Goal: Task Accomplishment & Management: Manage account settings

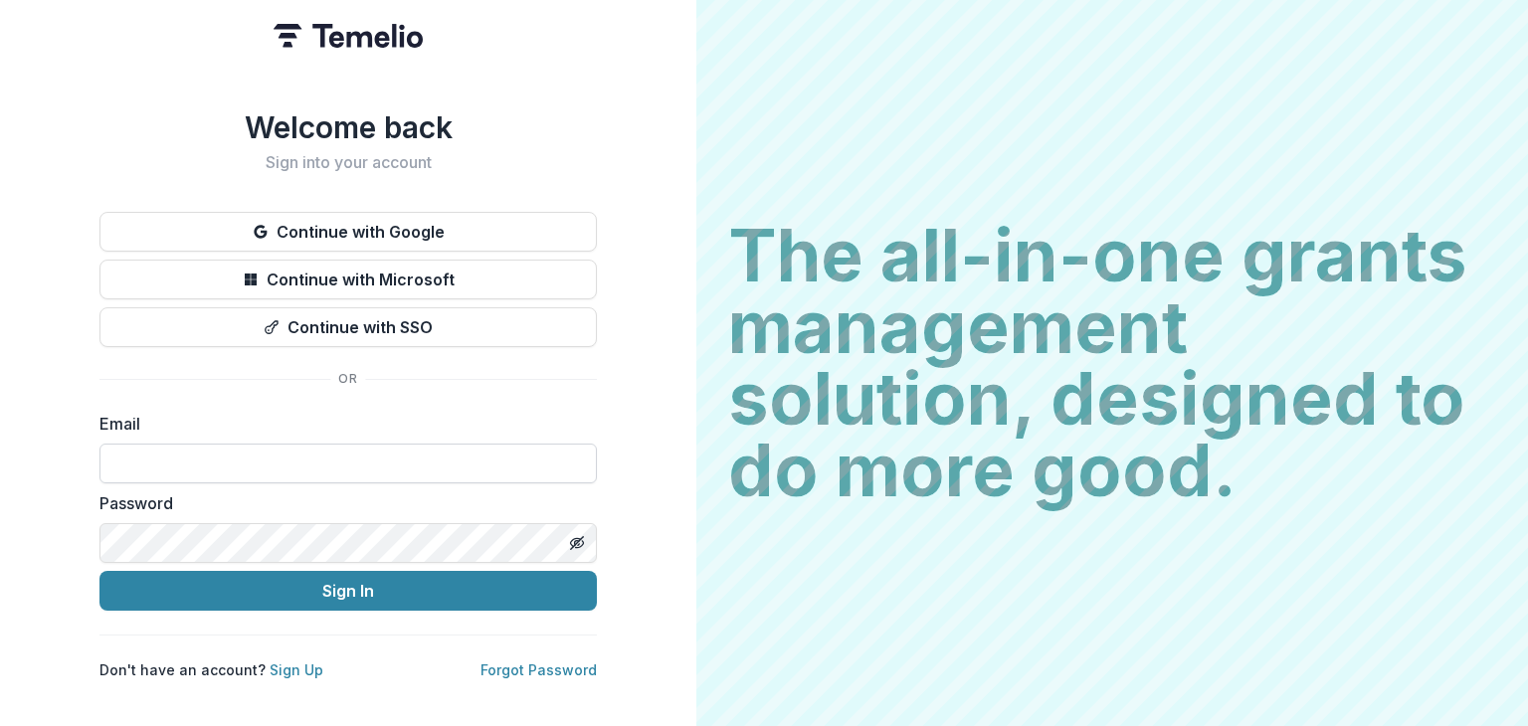
click at [300, 454] on input at bounding box center [349, 464] width 498 height 40
click at [219, 454] on input at bounding box center [349, 464] width 498 height 40
type input "**********"
click at [100, 571] on button "Sign In" at bounding box center [349, 591] width 498 height 40
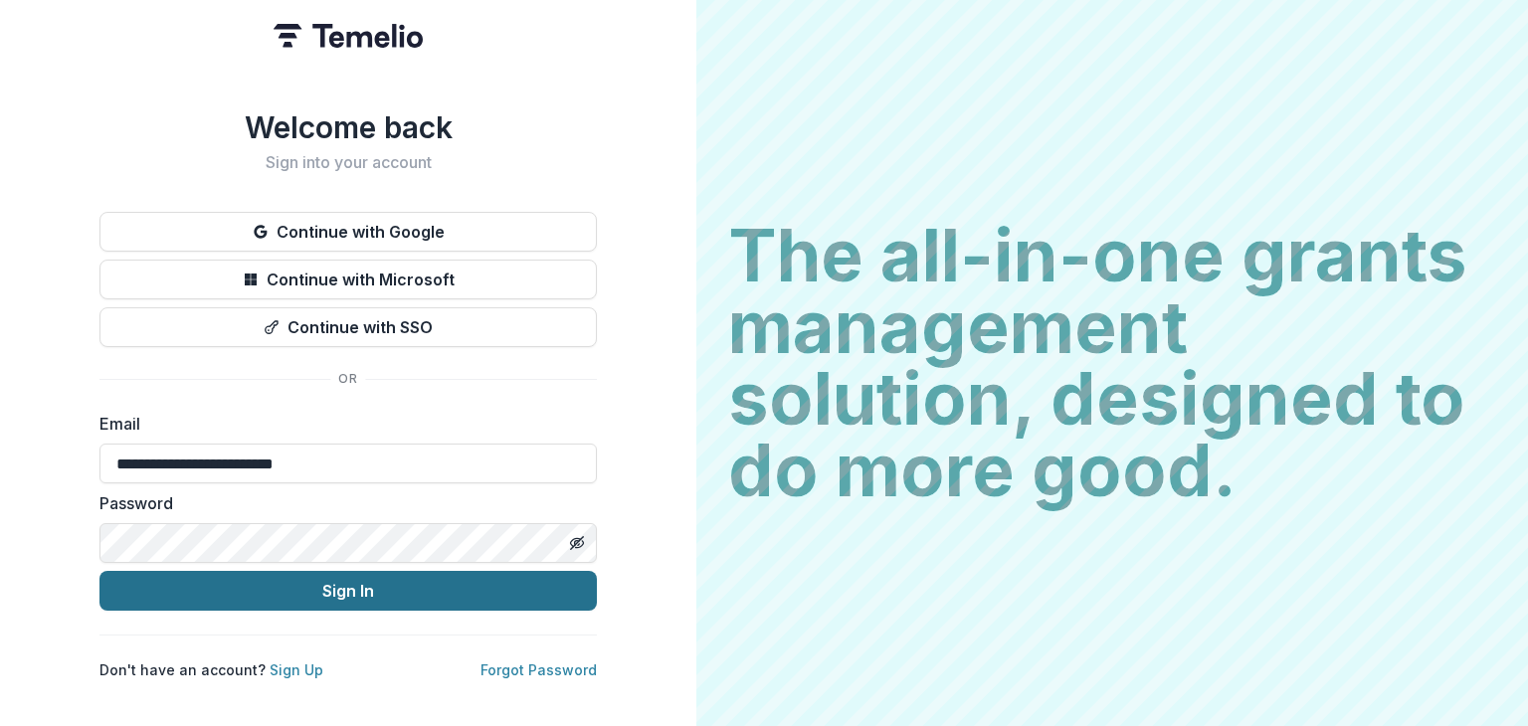
click at [250, 575] on button "Sign In" at bounding box center [349, 591] width 498 height 40
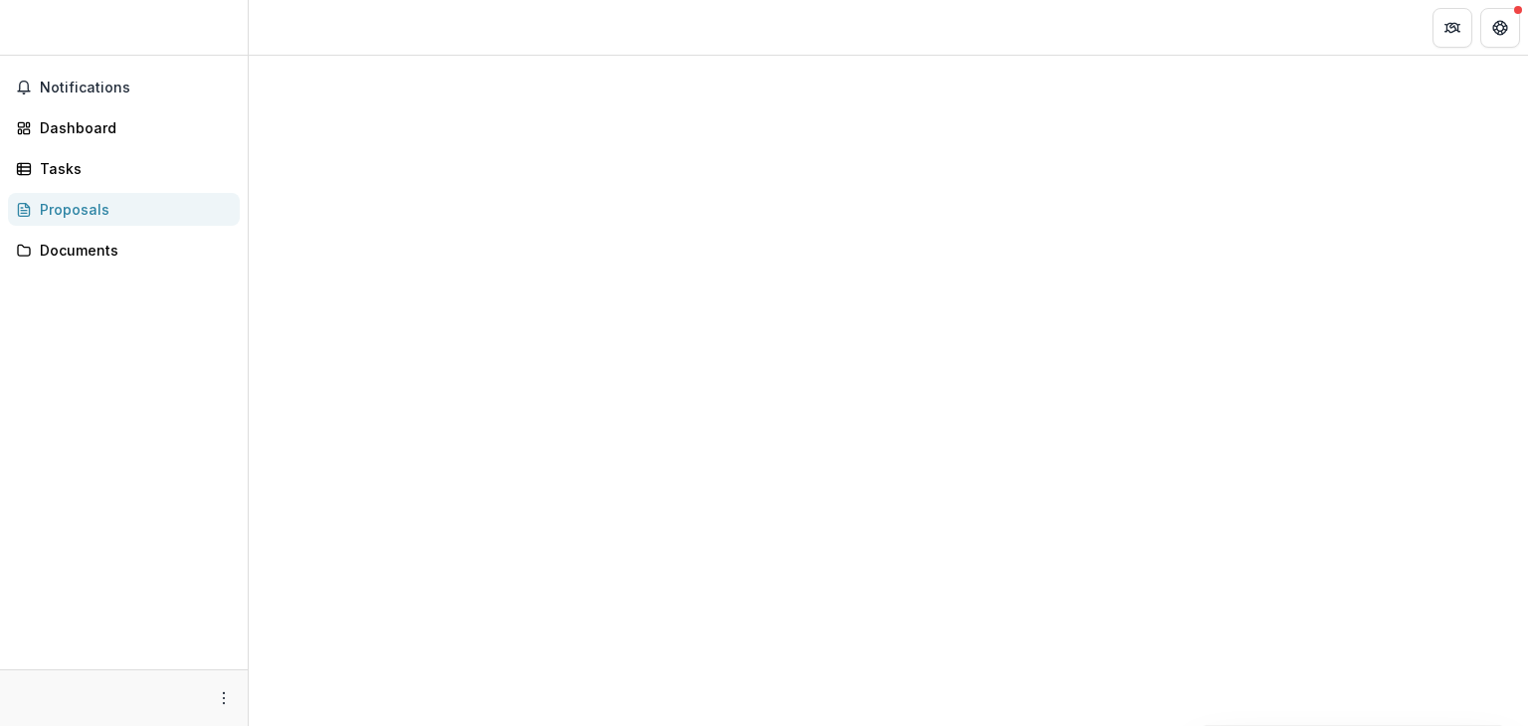
click at [457, 139] on div at bounding box center [889, 147] width 1248 height 32
click at [112, 106] on div "Notifications Dashboard Tasks Proposals Documents" at bounding box center [124, 363] width 248 height 614
click at [110, 84] on span "Notifications" at bounding box center [136, 88] width 192 height 17
click at [96, 128] on div "Dashboard" at bounding box center [132, 127] width 184 height 21
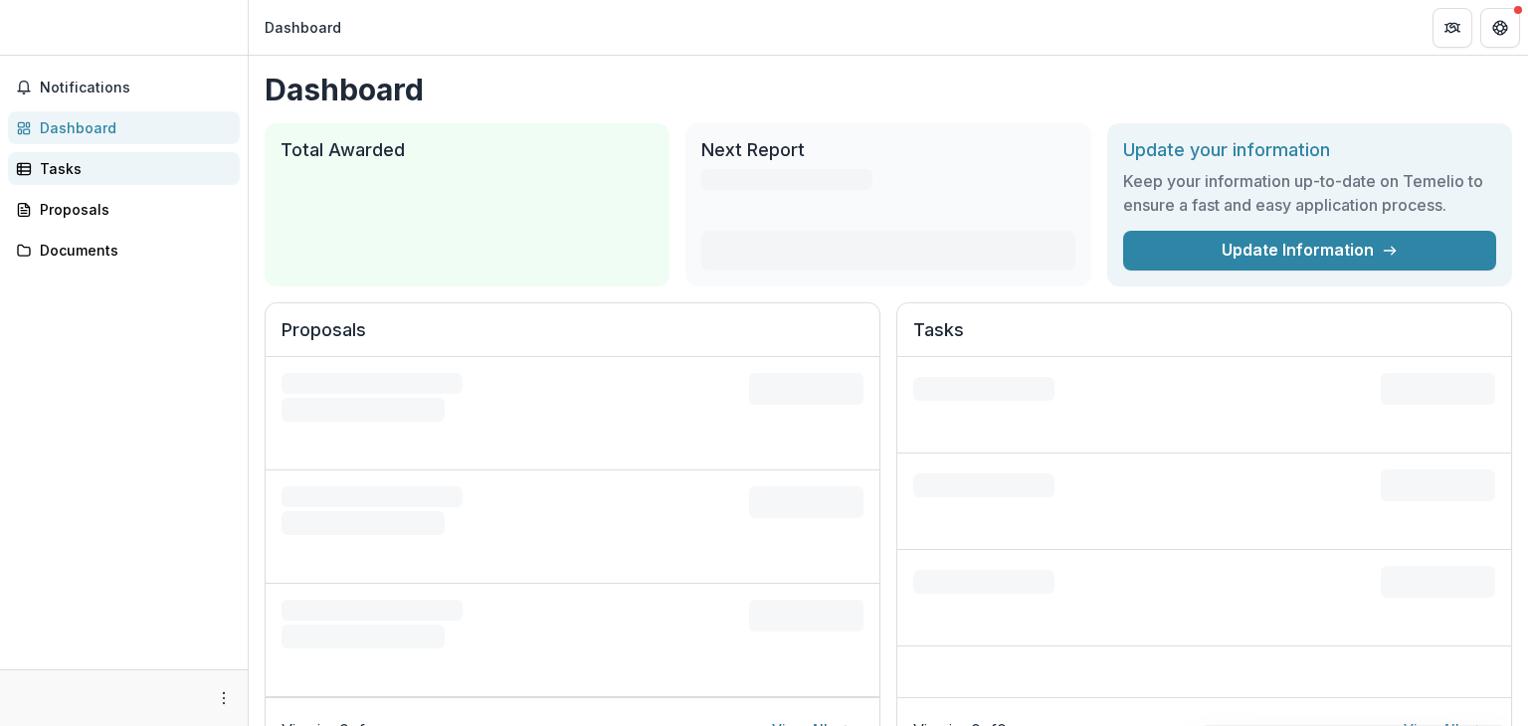
click at [65, 166] on div "Tasks" at bounding box center [132, 168] width 184 height 21
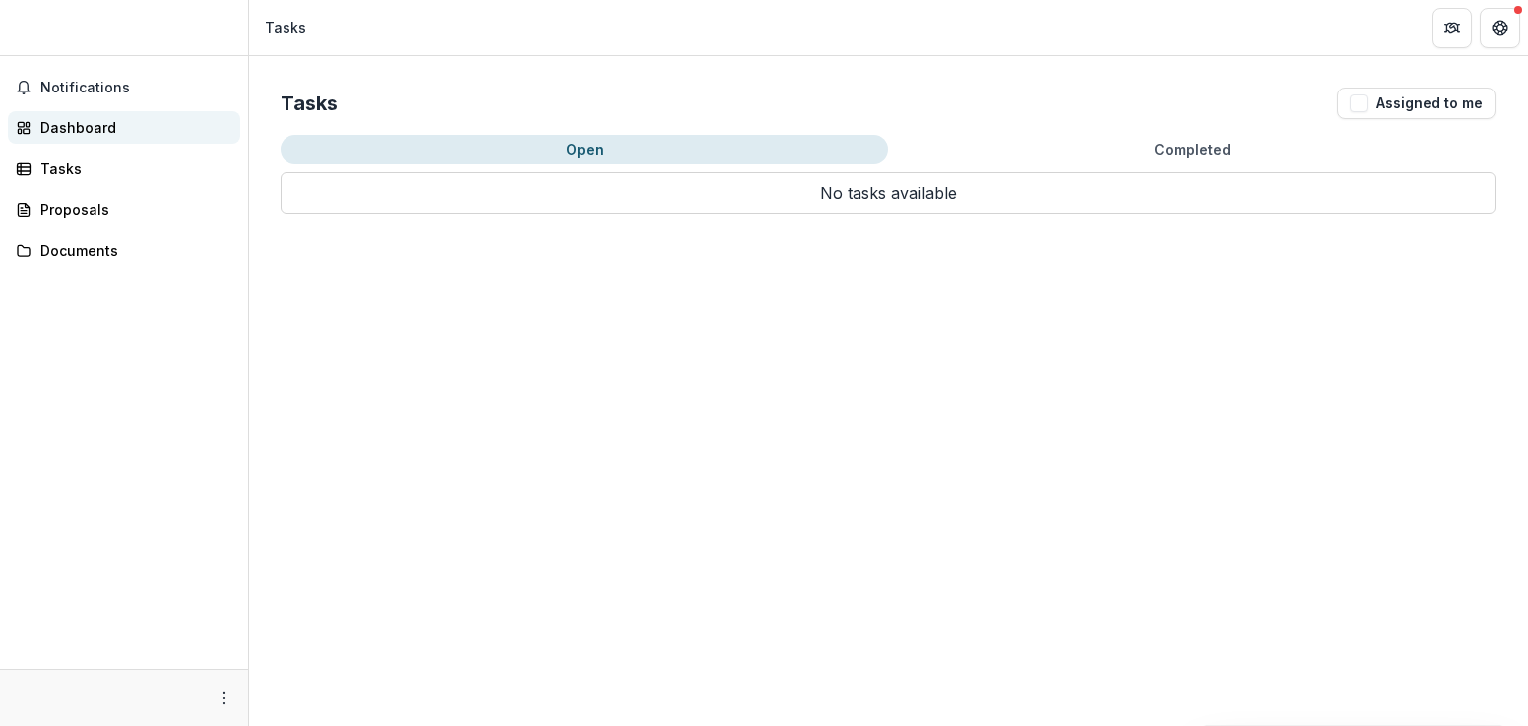
click at [73, 127] on div "Dashboard" at bounding box center [132, 127] width 184 height 21
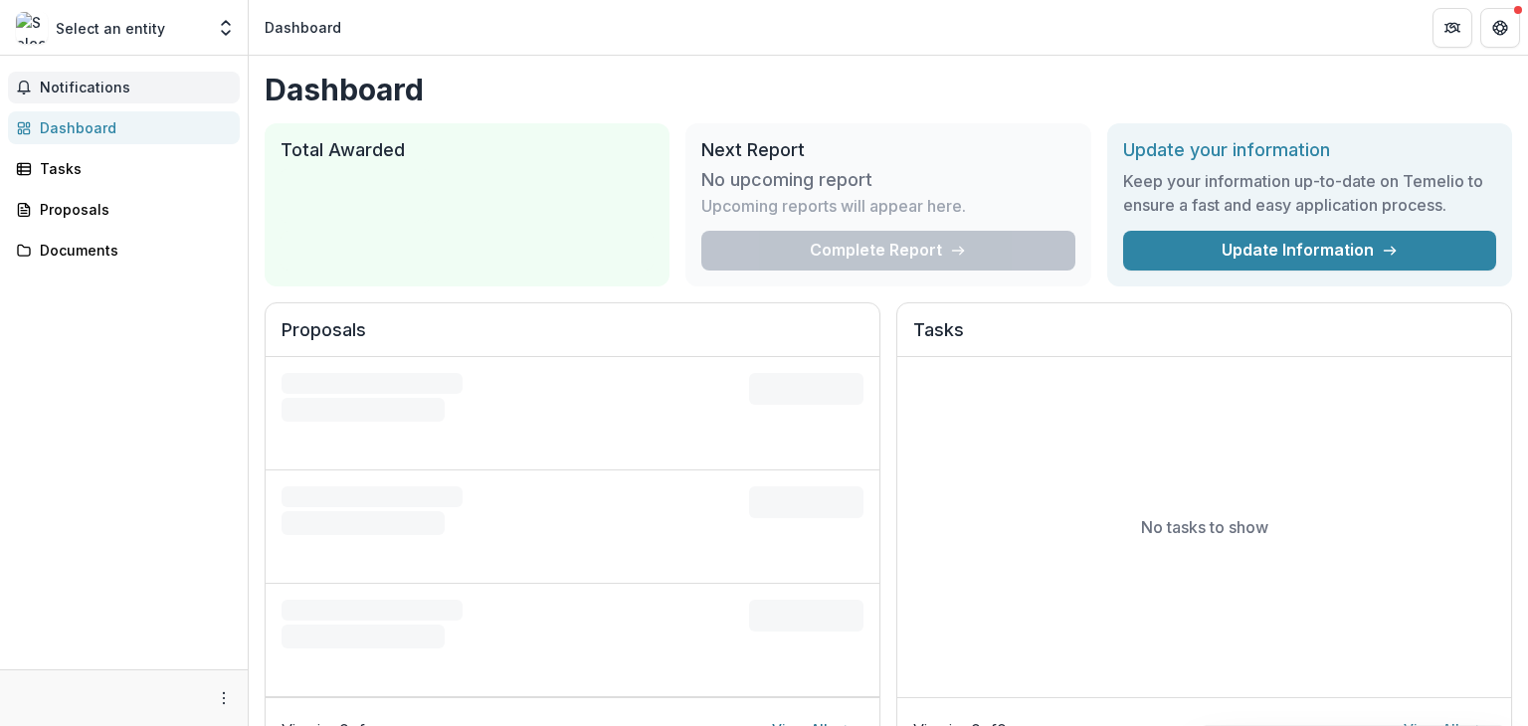
click at [74, 92] on span "Notifications" at bounding box center [136, 88] width 192 height 17
click at [57, 152] on link "Tasks" at bounding box center [124, 168] width 232 height 33
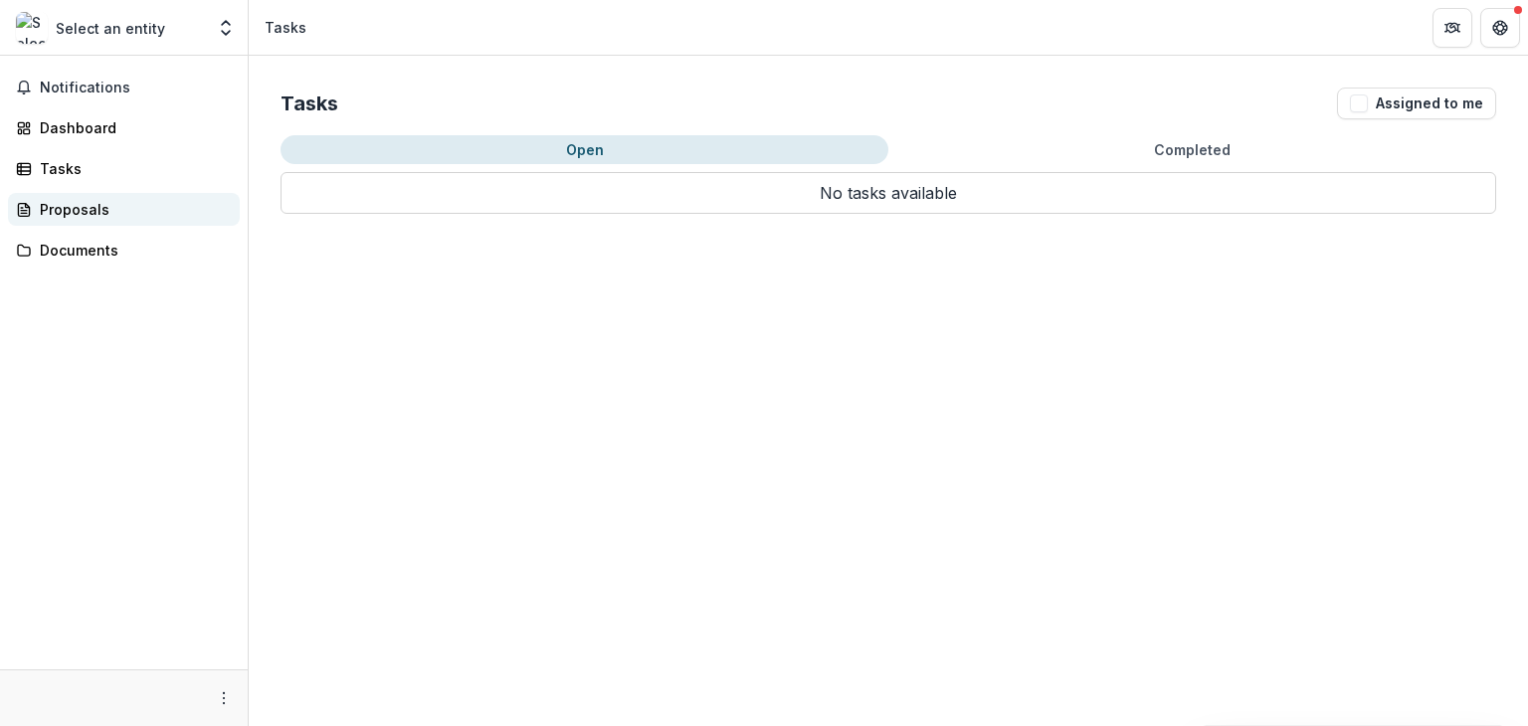
click at [48, 206] on div "Proposals" at bounding box center [132, 209] width 184 height 21
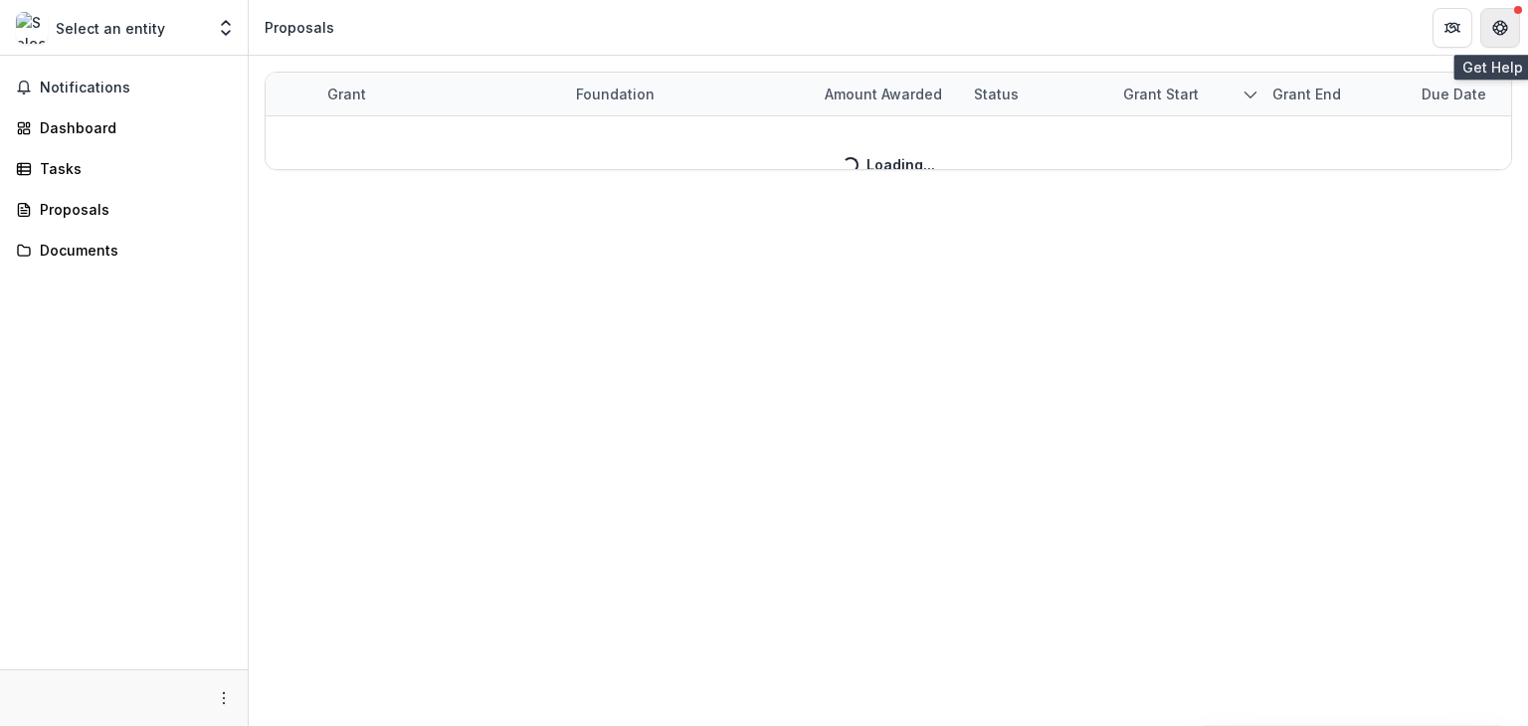
click at [1490, 17] on button "Get Help" at bounding box center [1501, 28] width 40 height 40
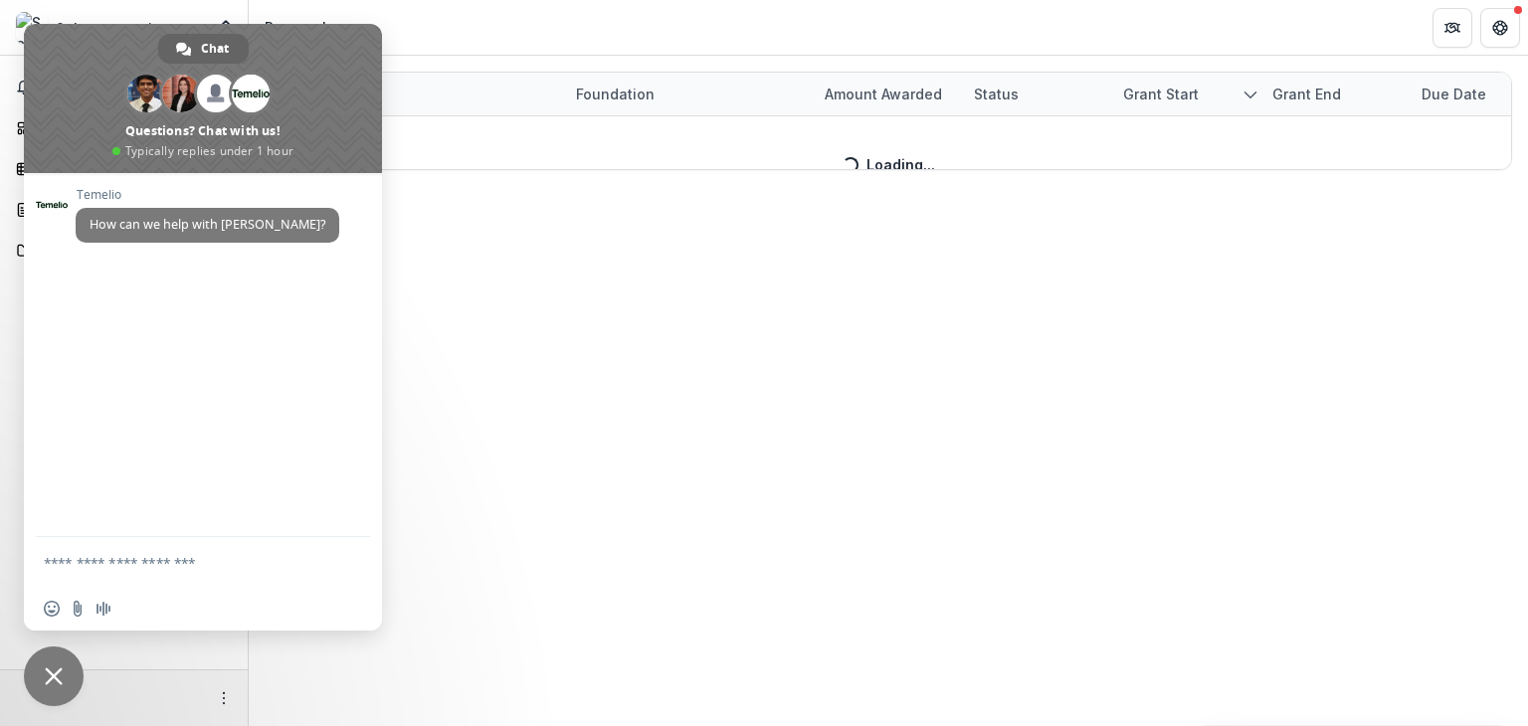
click at [449, 239] on div "Grant Foundation Amount awarded Status Grant start Grant end Due Date Report Du…" at bounding box center [889, 391] width 1280 height 671
click at [51, 676] on span "Close chat" at bounding box center [54, 677] width 18 height 18
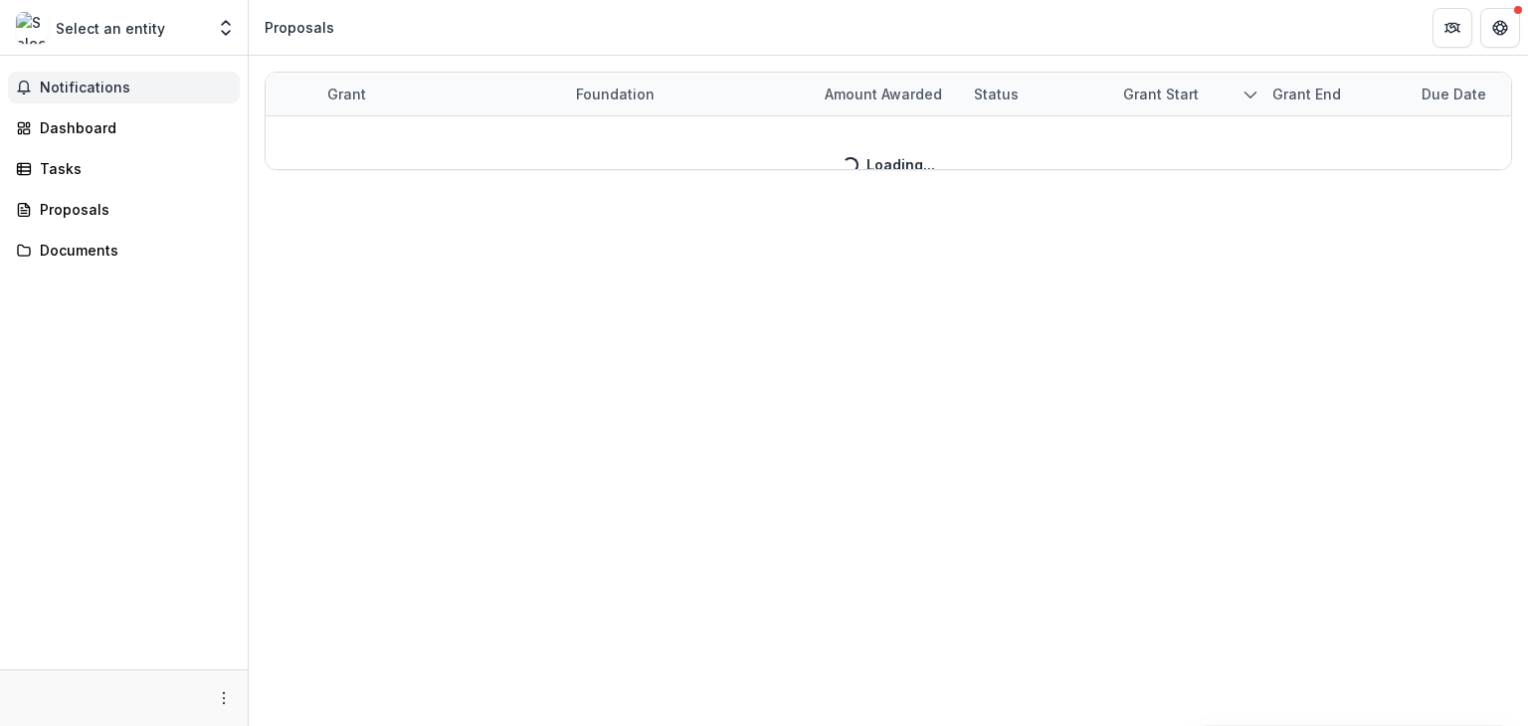
click at [92, 73] on button "Notifications" at bounding box center [124, 88] width 232 height 32
click at [100, 33] on p "Select an entity" at bounding box center [110, 28] width 109 height 21
click at [223, 32] on polyline "Open entity switcher" at bounding box center [226, 33] width 8 height 4
click at [148, 73] on link "Team Settings" at bounding box center [124, 77] width 239 height 33
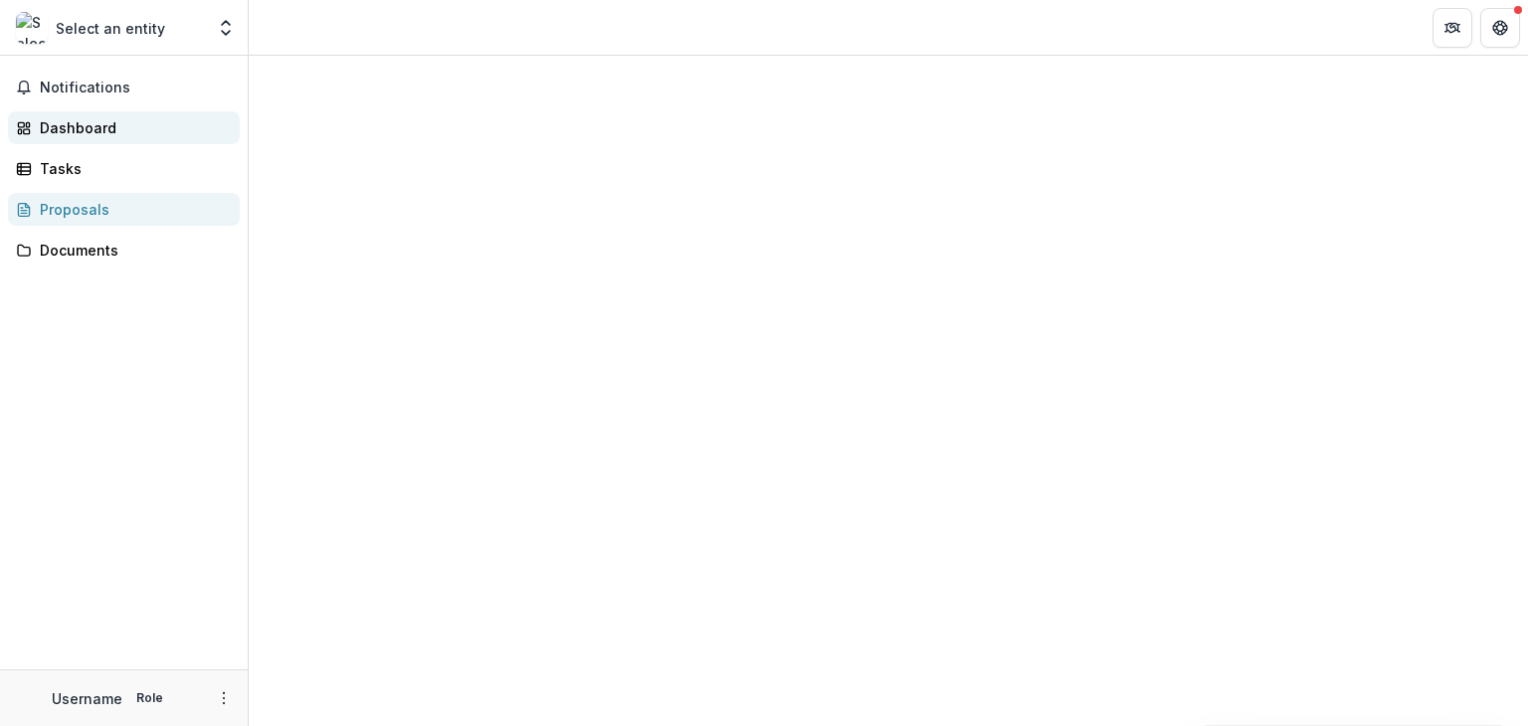
click at [71, 121] on div "Dashboard" at bounding box center [132, 127] width 184 height 21
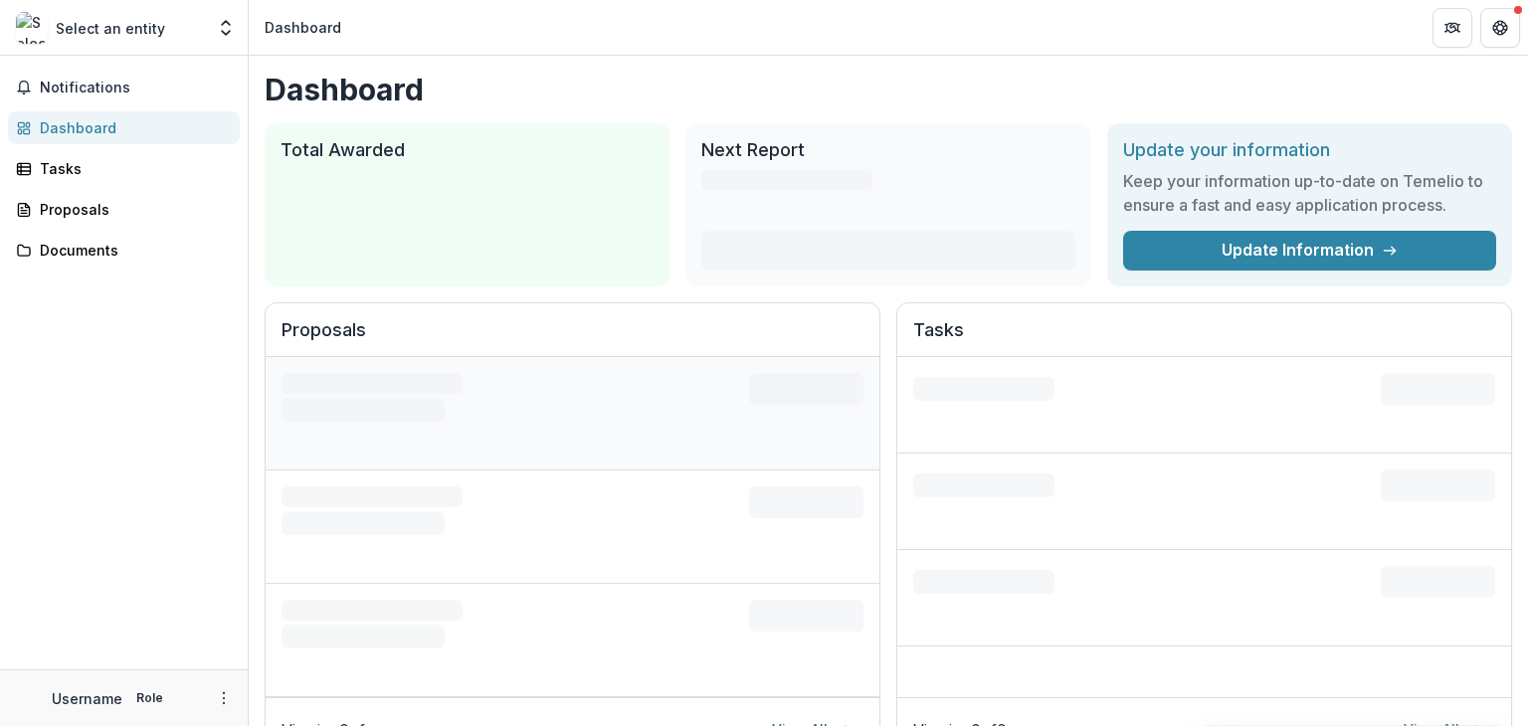
click at [457, 387] on div "Loading foundation name Loading proposal title" at bounding box center [516, 397] width 468 height 49
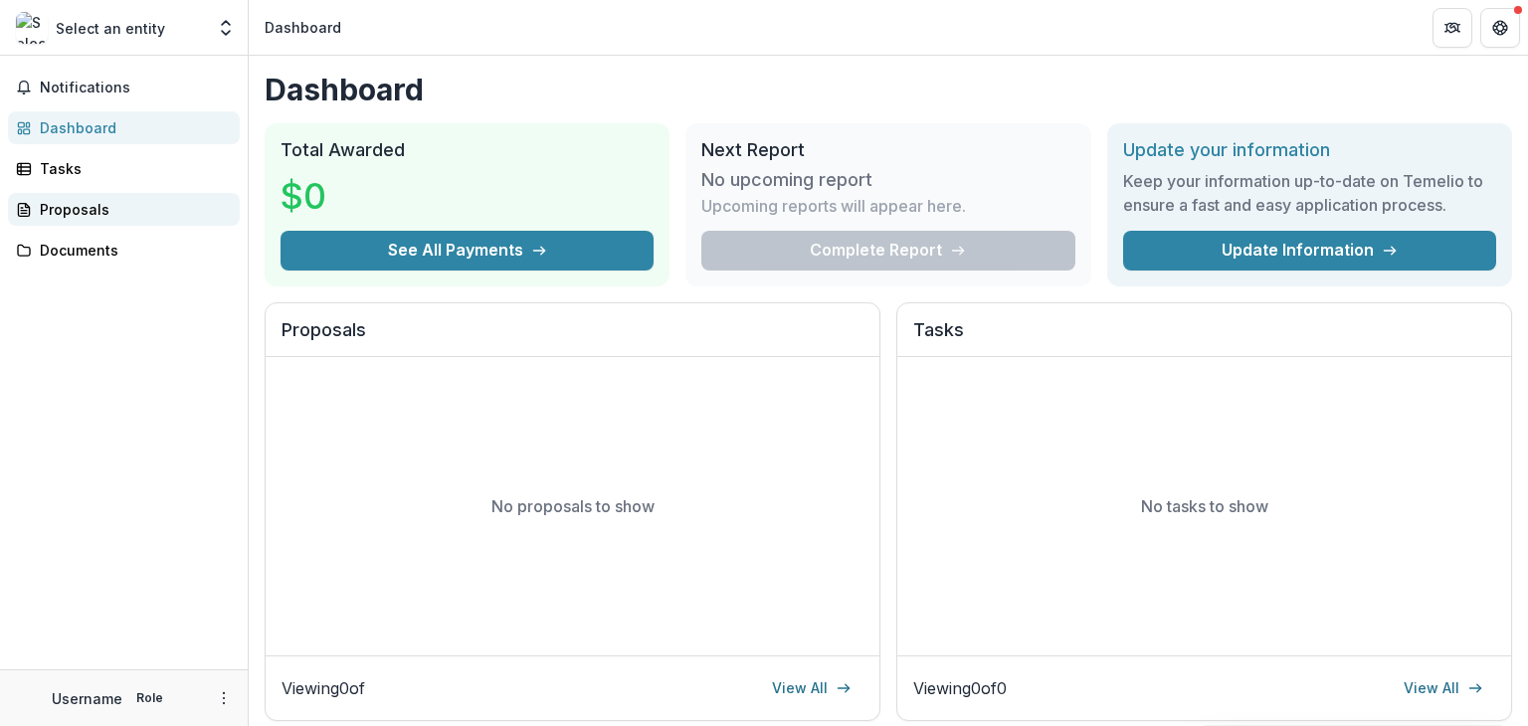
click at [76, 205] on div "Proposals" at bounding box center [132, 209] width 184 height 21
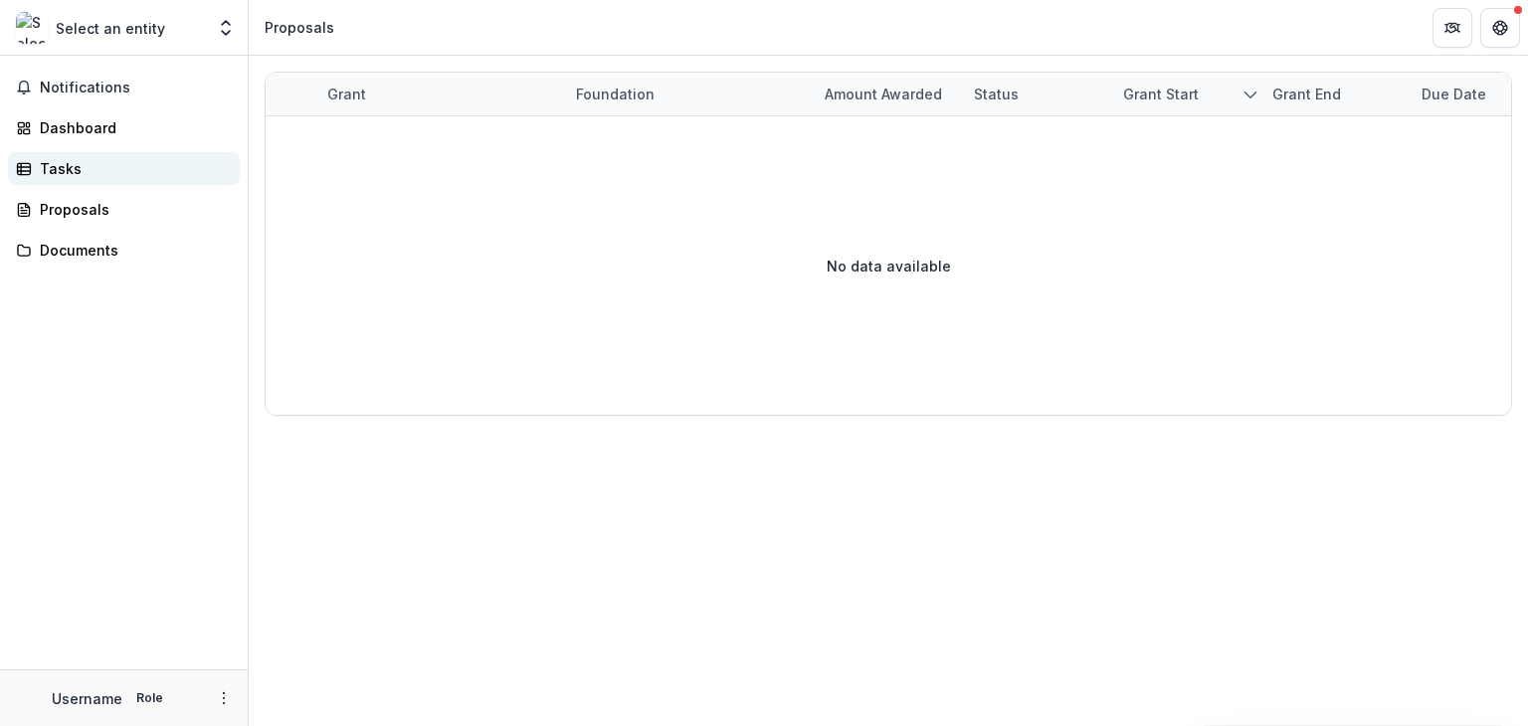
click at [68, 164] on div "Tasks" at bounding box center [132, 168] width 184 height 21
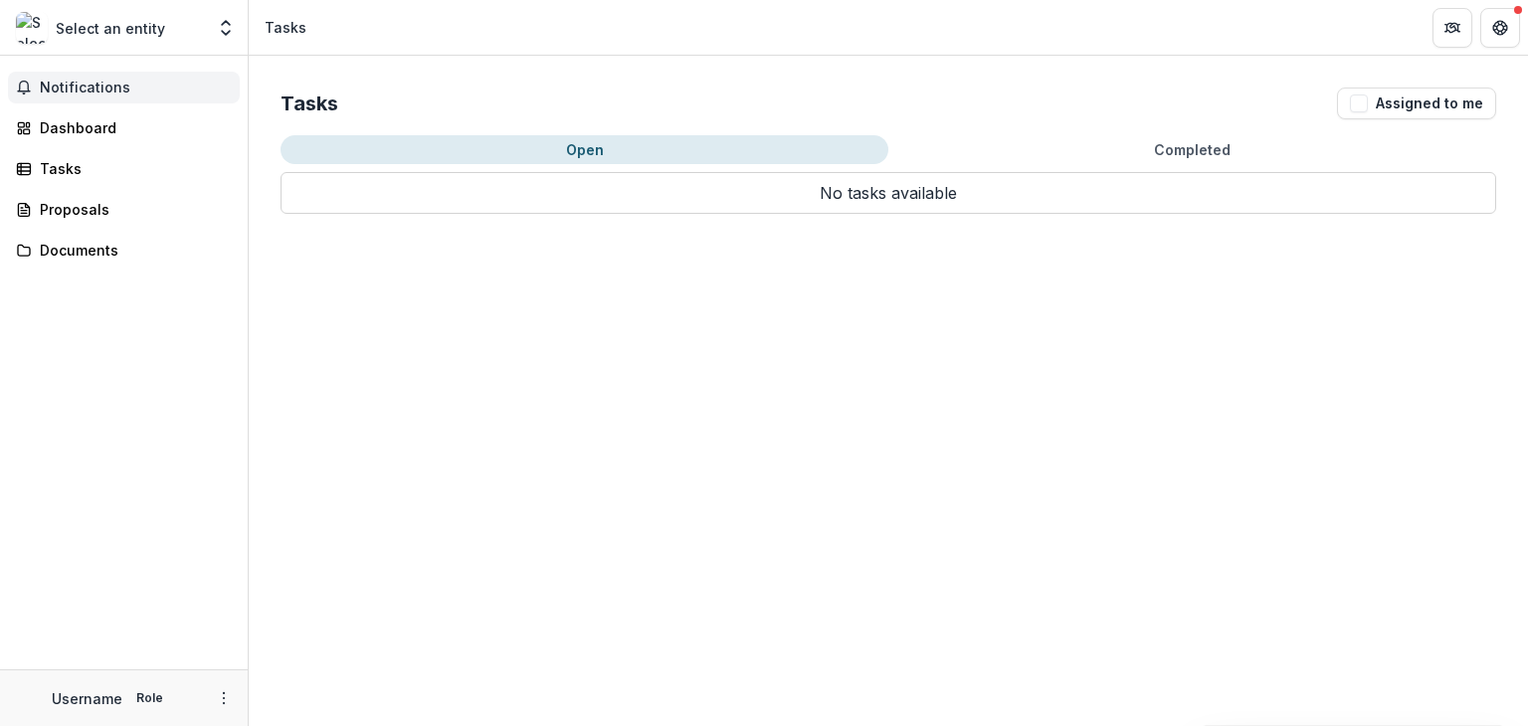
click at [84, 88] on span "Notifications" at bounding box center [136, 88] width 192 height 17
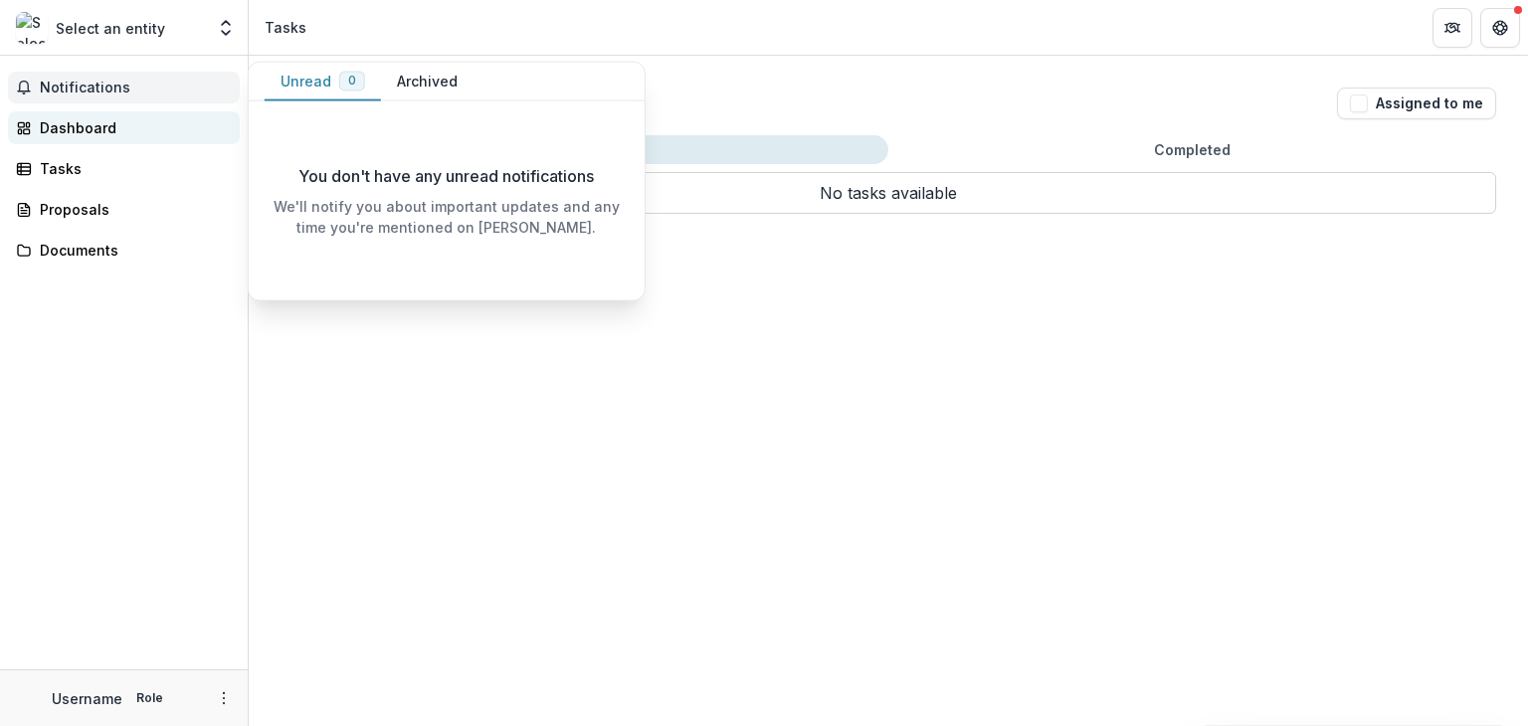
click at [79, 126] on div "Dashboard" at bounding box center [132, 127] width 184 height 21
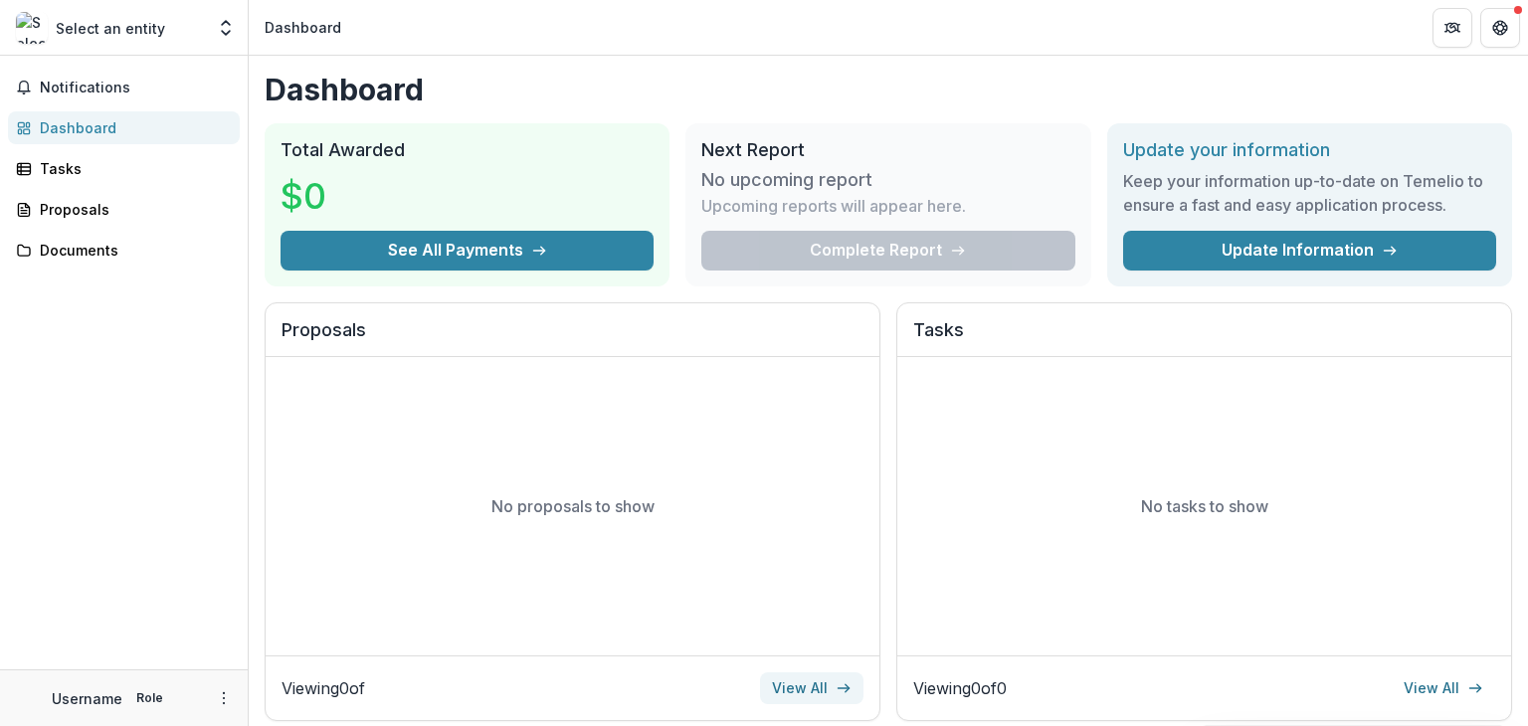
click at [788, 687] on link "View All" at bounding box center [811, 689] width 103 height 32
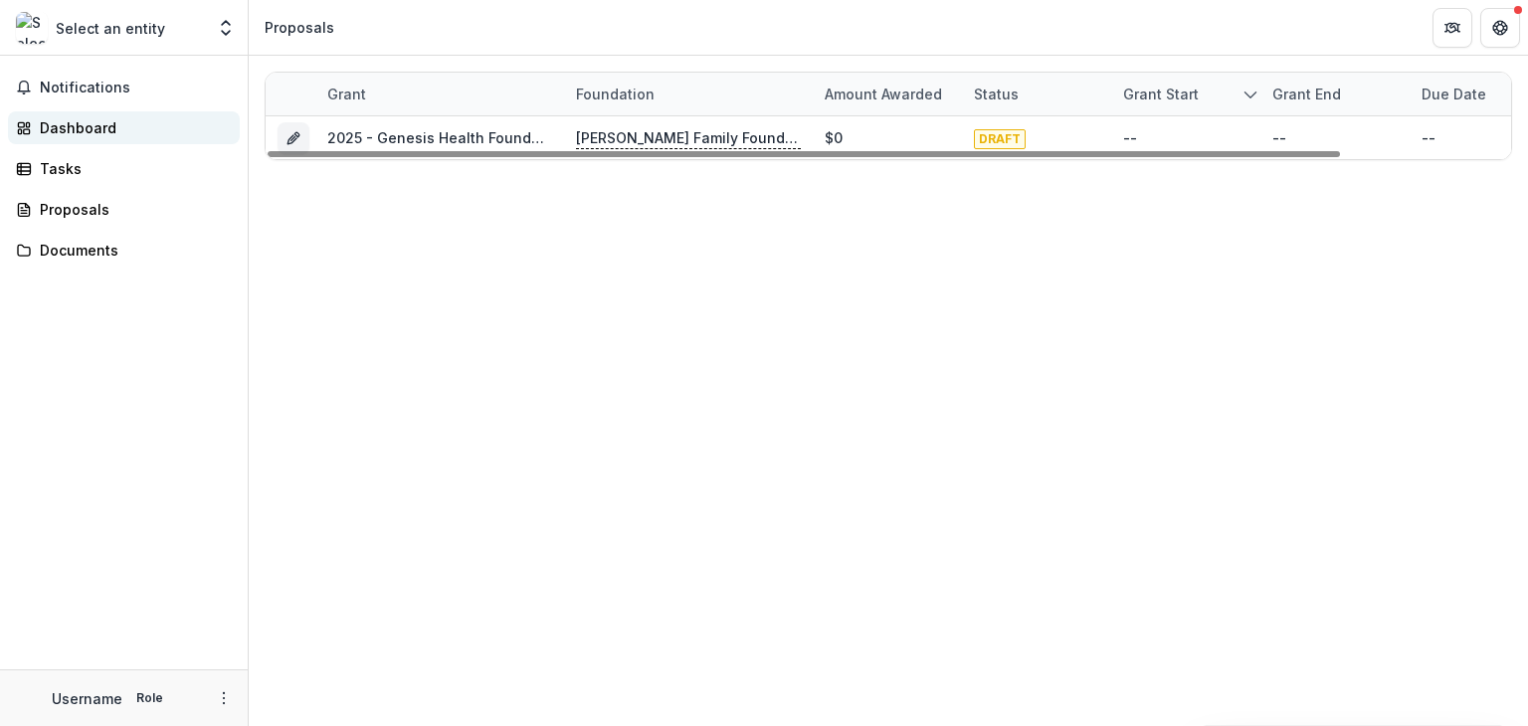
click at [110, 121] on div "Dashboard" at bounding box center [132, 127] width 184 height 21
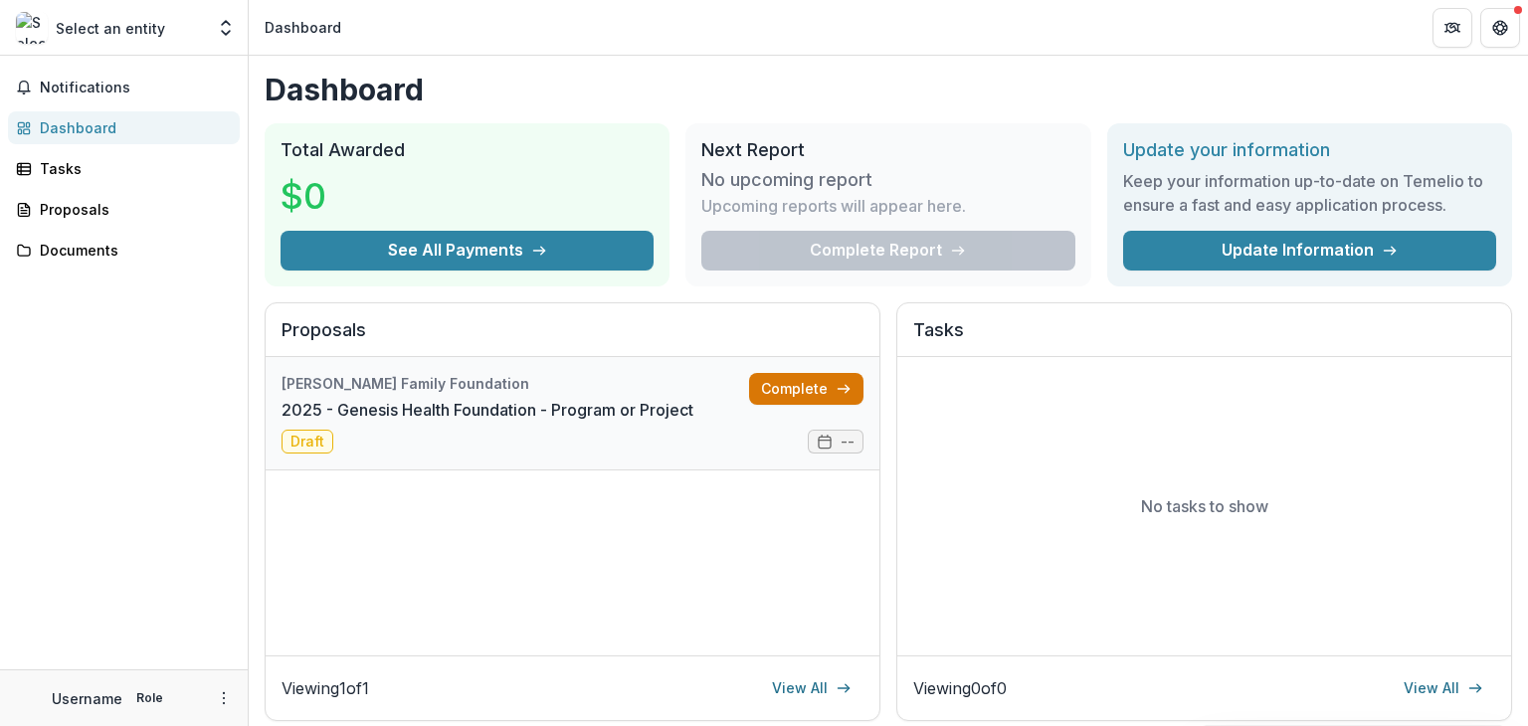
click at [771, 380] on link "Complete" at bounding box center [806, 389] width 114 height 32
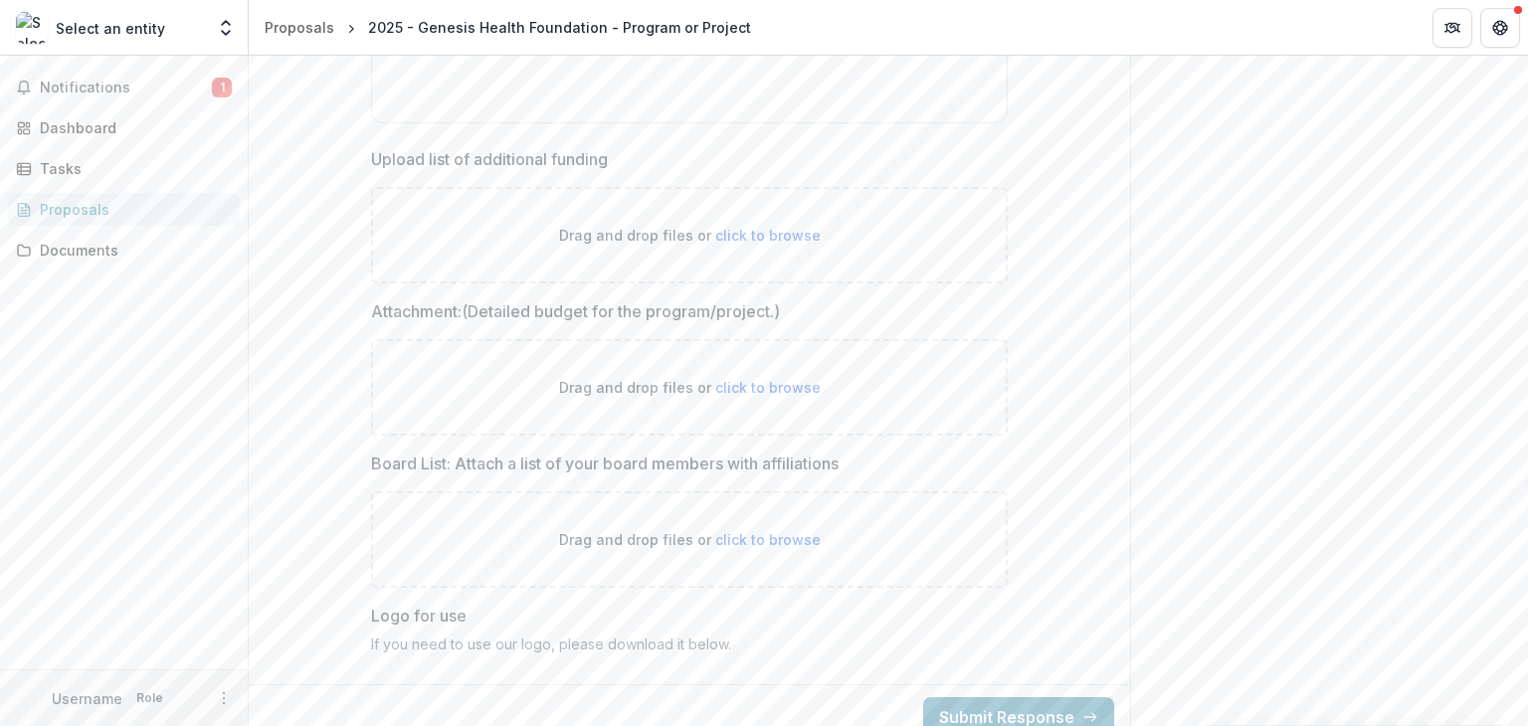
scroll to position [7148, 0]
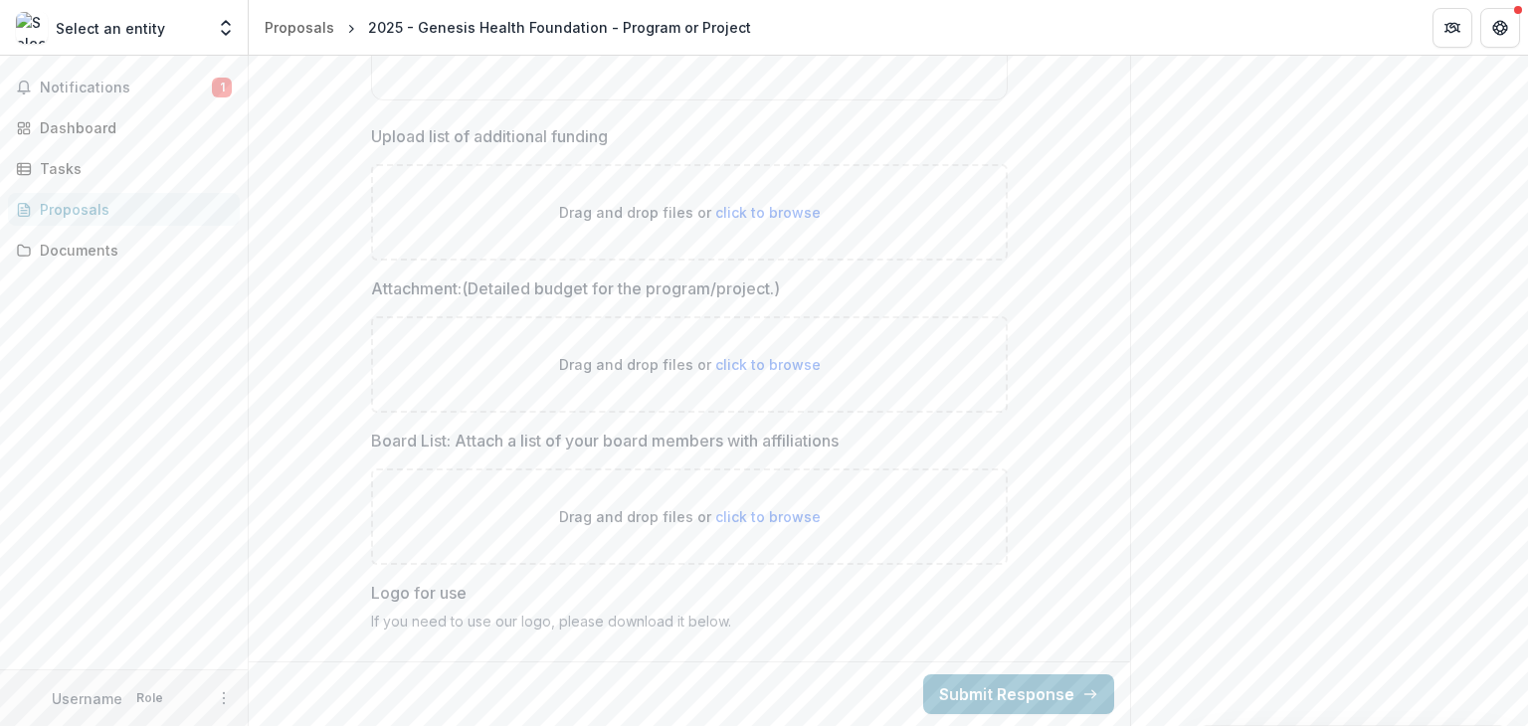
drag, startPoint x: 1524, startPoint y: 398, endPoint x: 1055, endPoint y: 413, distance: 469.9
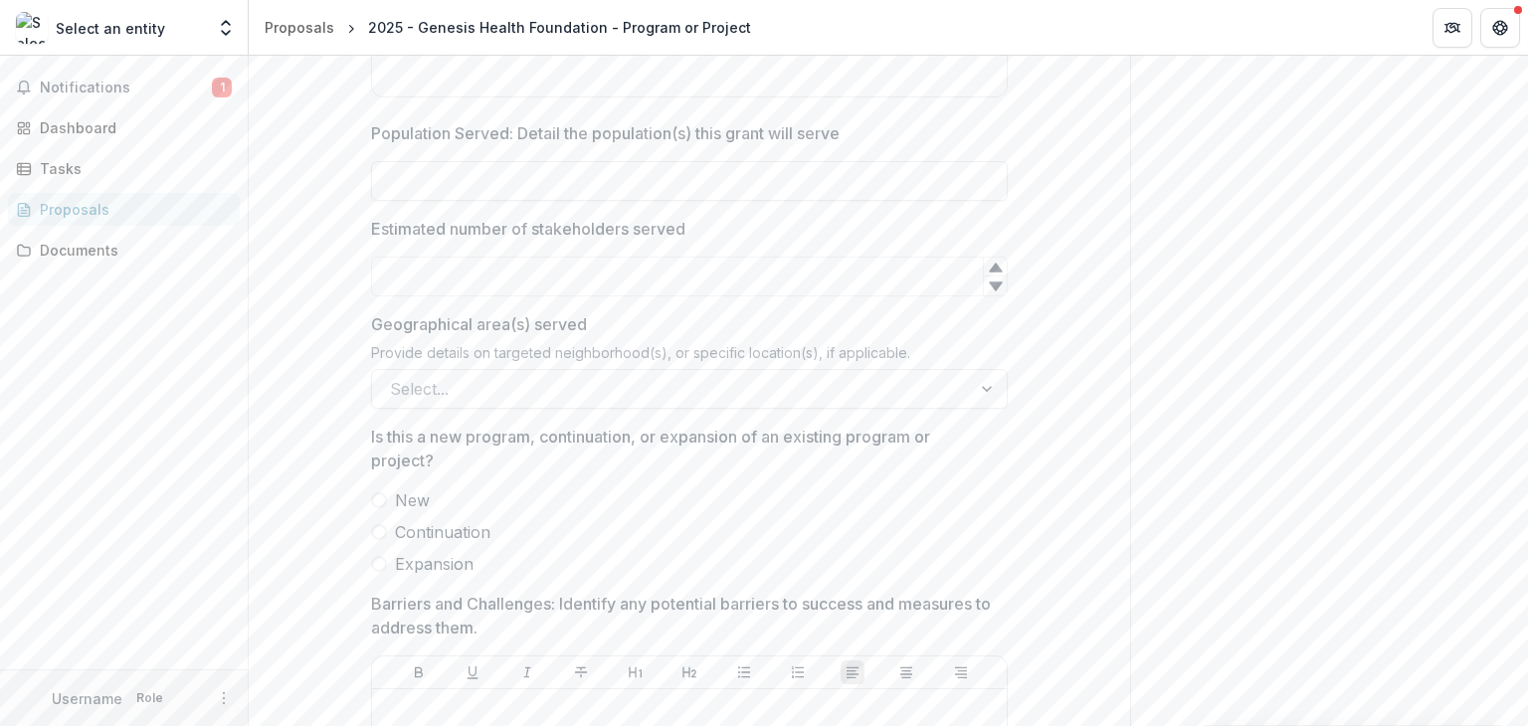
scroll to position [4353, 0]
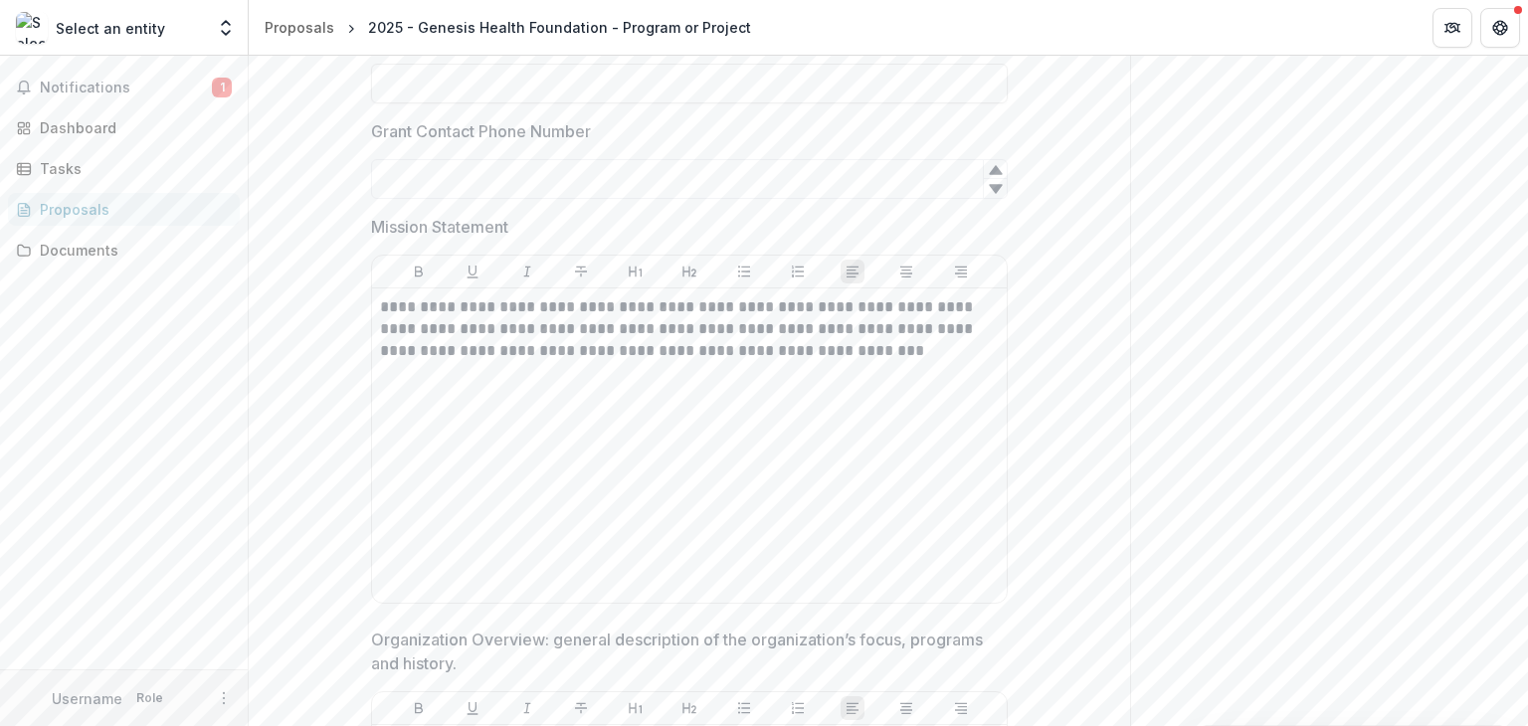
scroll to position [2079, 0]
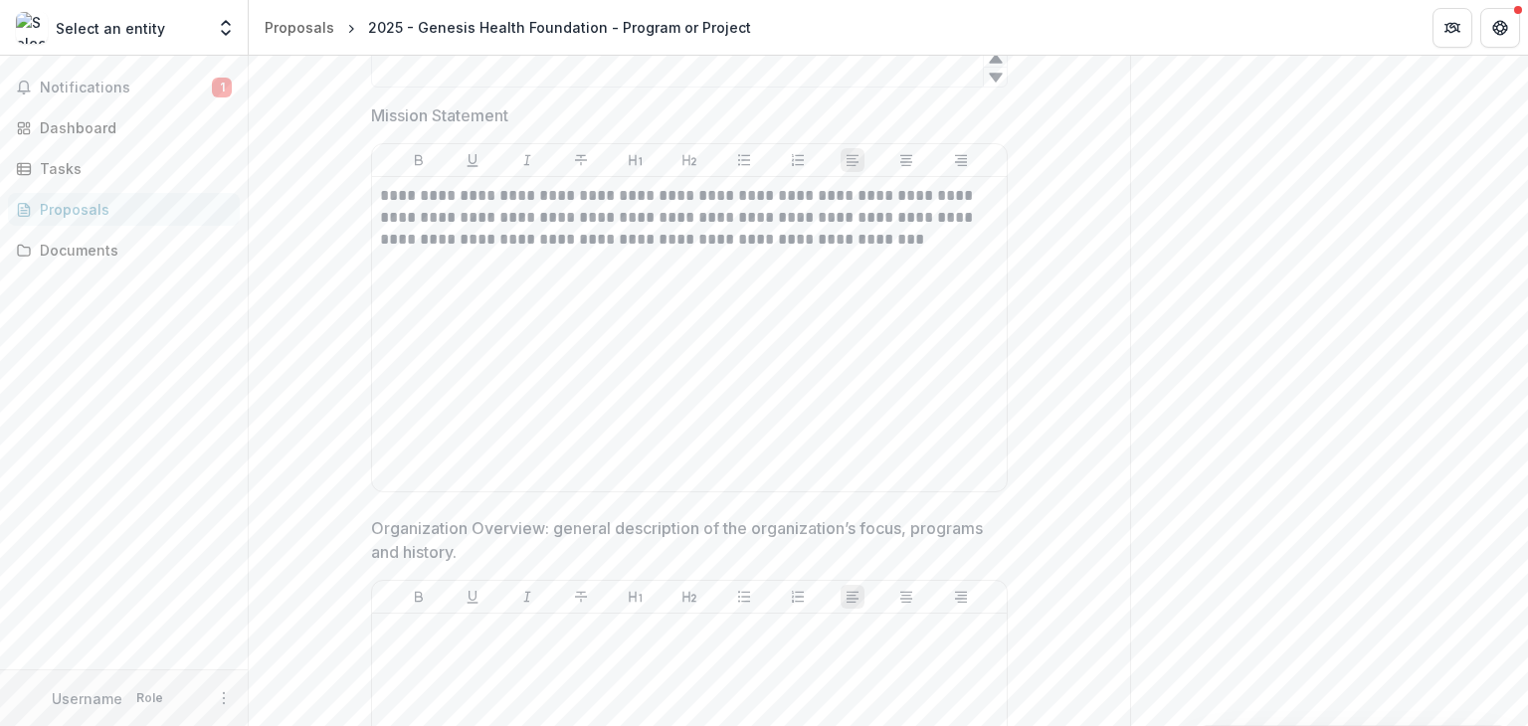
drag, startPoint x: 1527, startPoint y: 251, endPoint x: 1515, endPoint y: 288, distance: 39.0
click at [1515, 288] on div "**********" at bounding box center [889, 391] width 1280 height 671
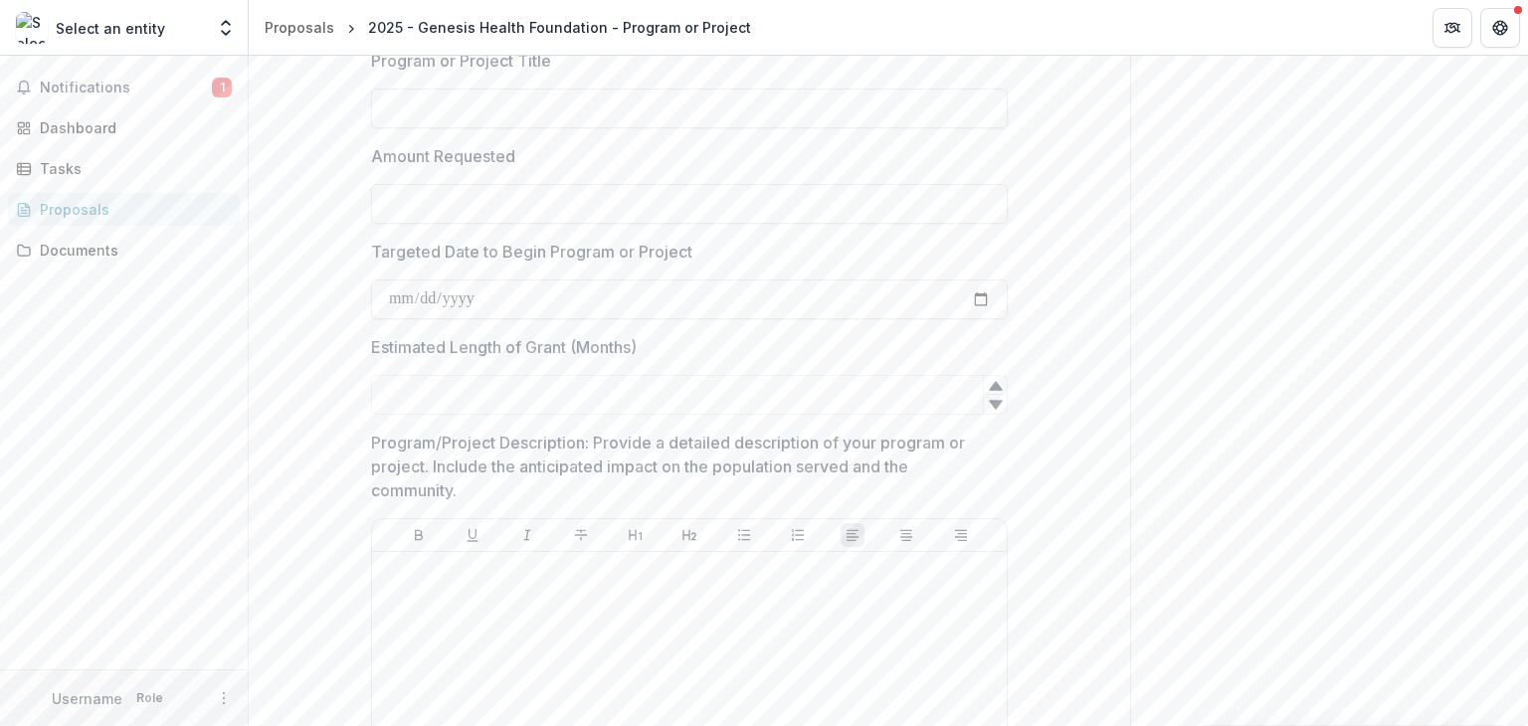
scroll to position [3777, 0]
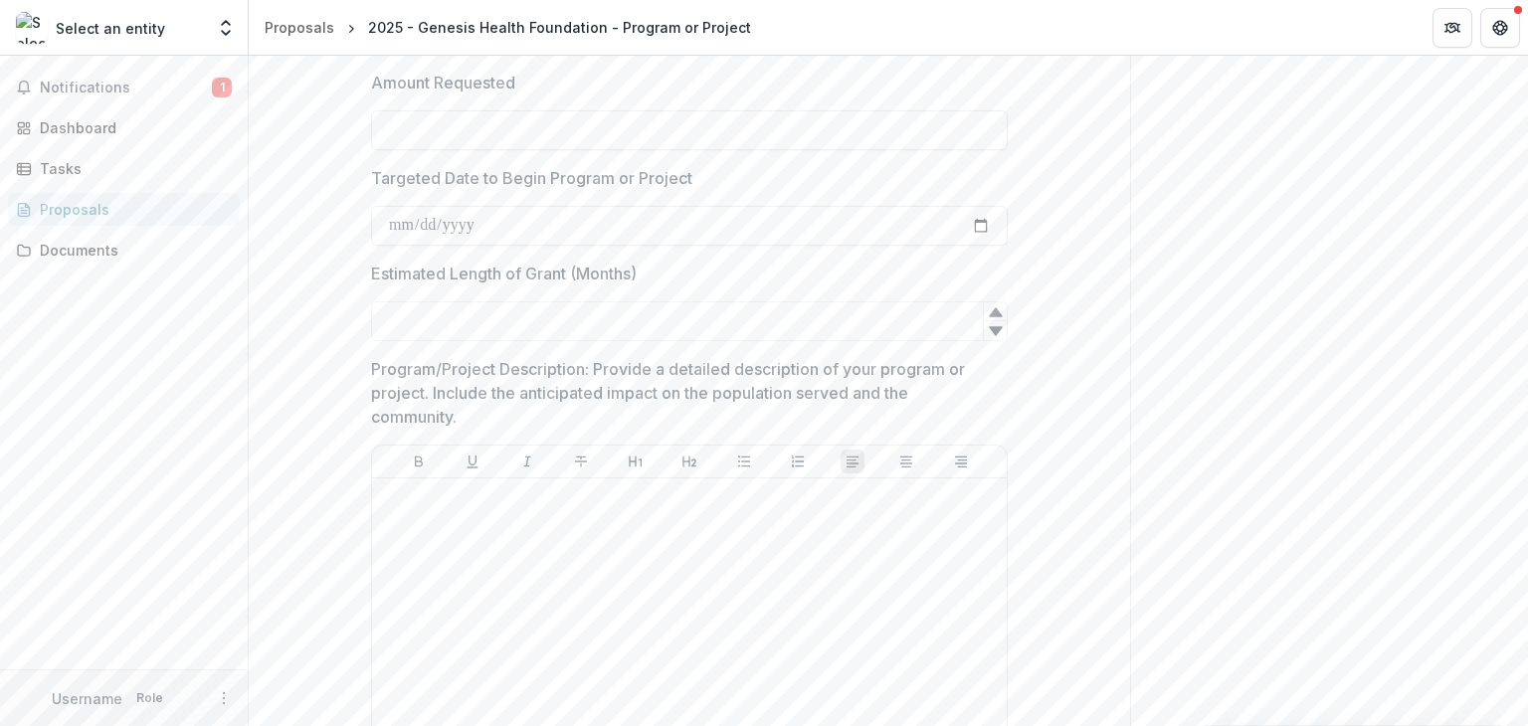
click at [1226, 260] on div "Send comments or questions to [PERSON_NAME] Family Foundation in the box below.…" at bounding box center [1329, 147] width 398 height 7739
click at [1189, 377] on div "Send comments or questions to [PERSON_NAME] Family Foundation in the box below.…" at bounding box center [1329, 147] width 398 height 7739
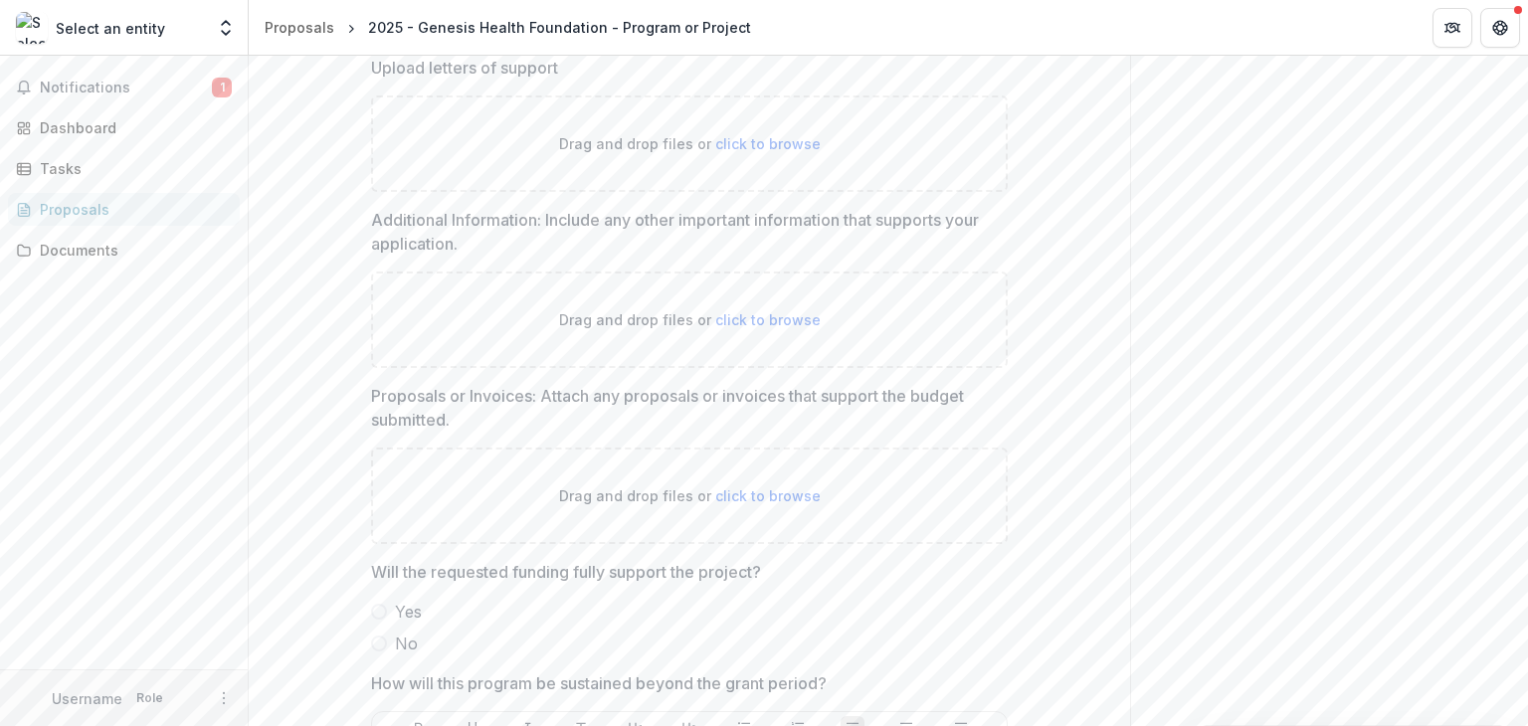
scroll to position [6118, 0]
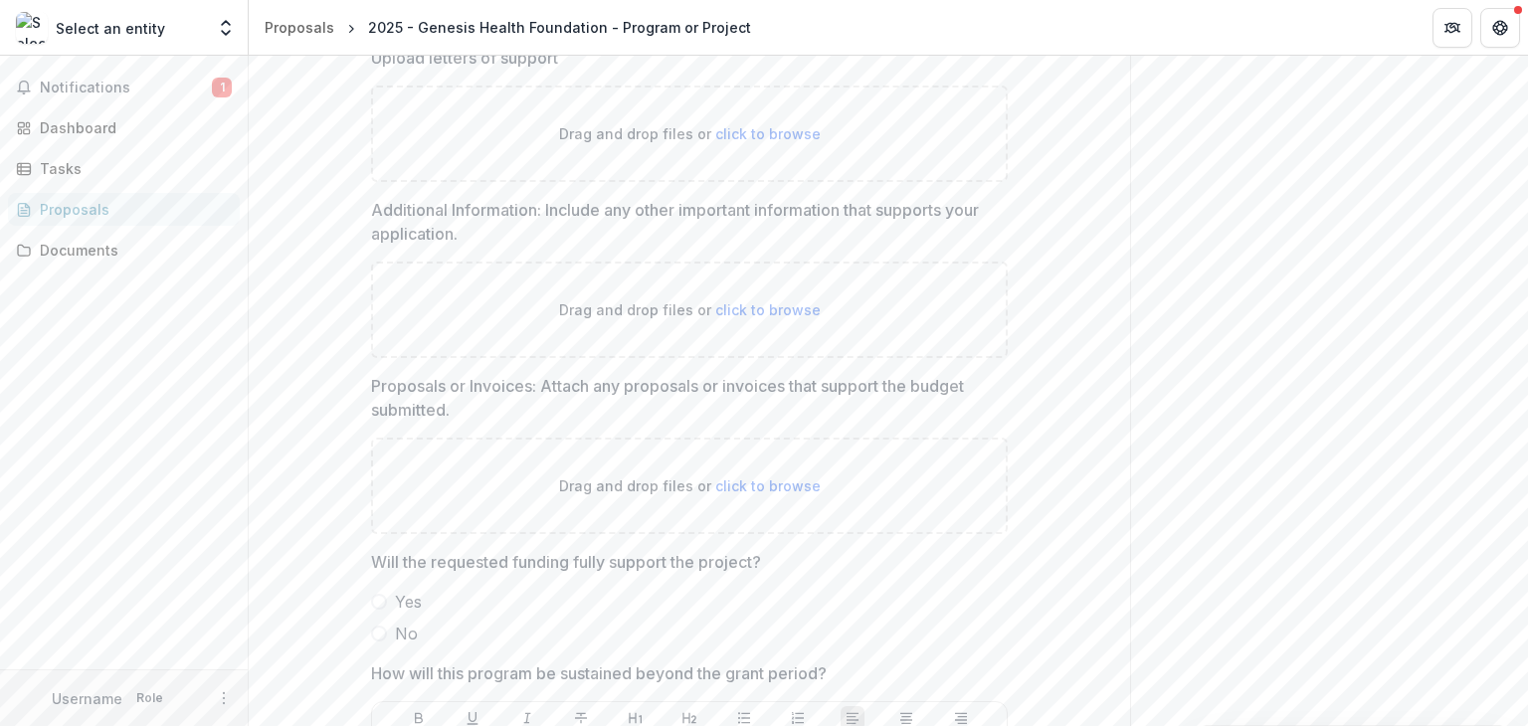
drag, startPoint x: 1258, startPoint y: 375, endPoint x: 1376, endPoint y: 482, distance: 159.2
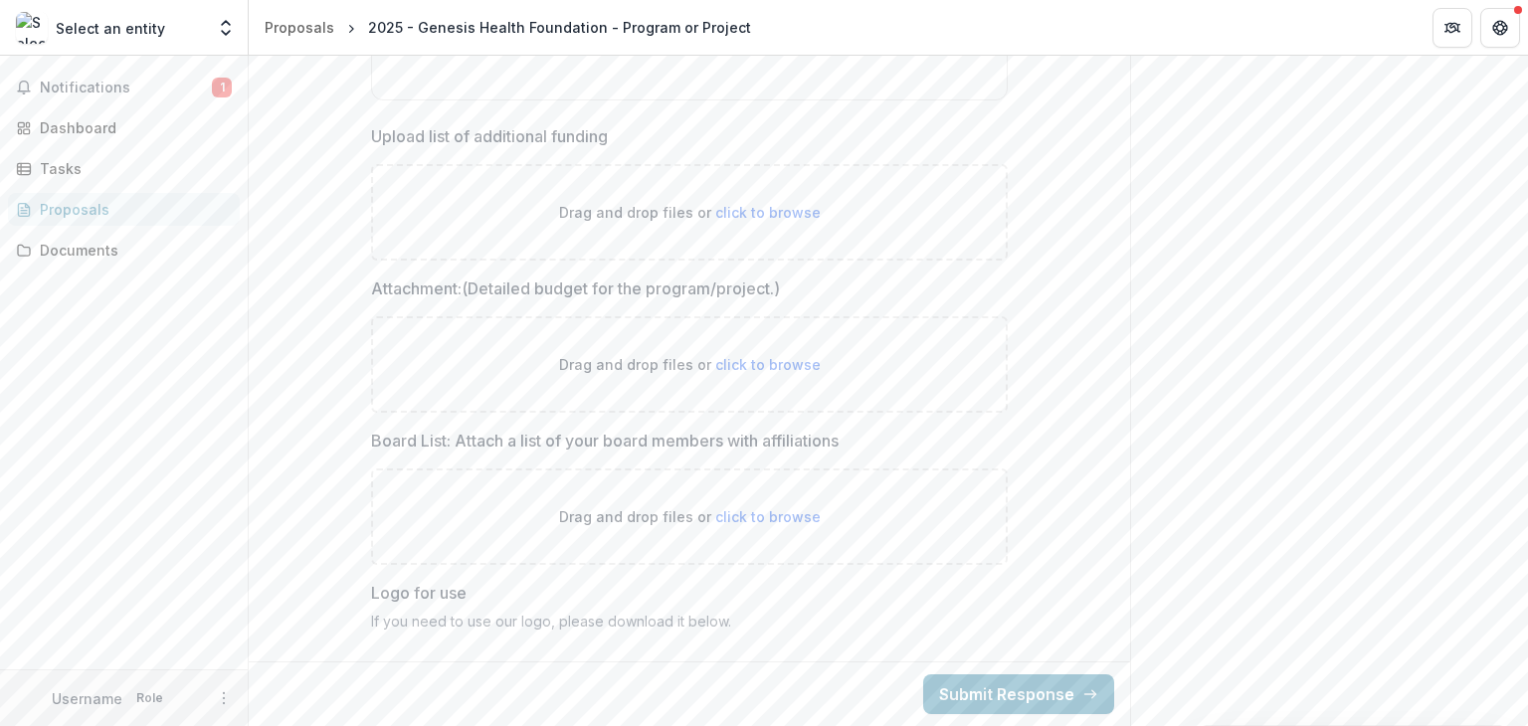
scroll to position [7148, 0]
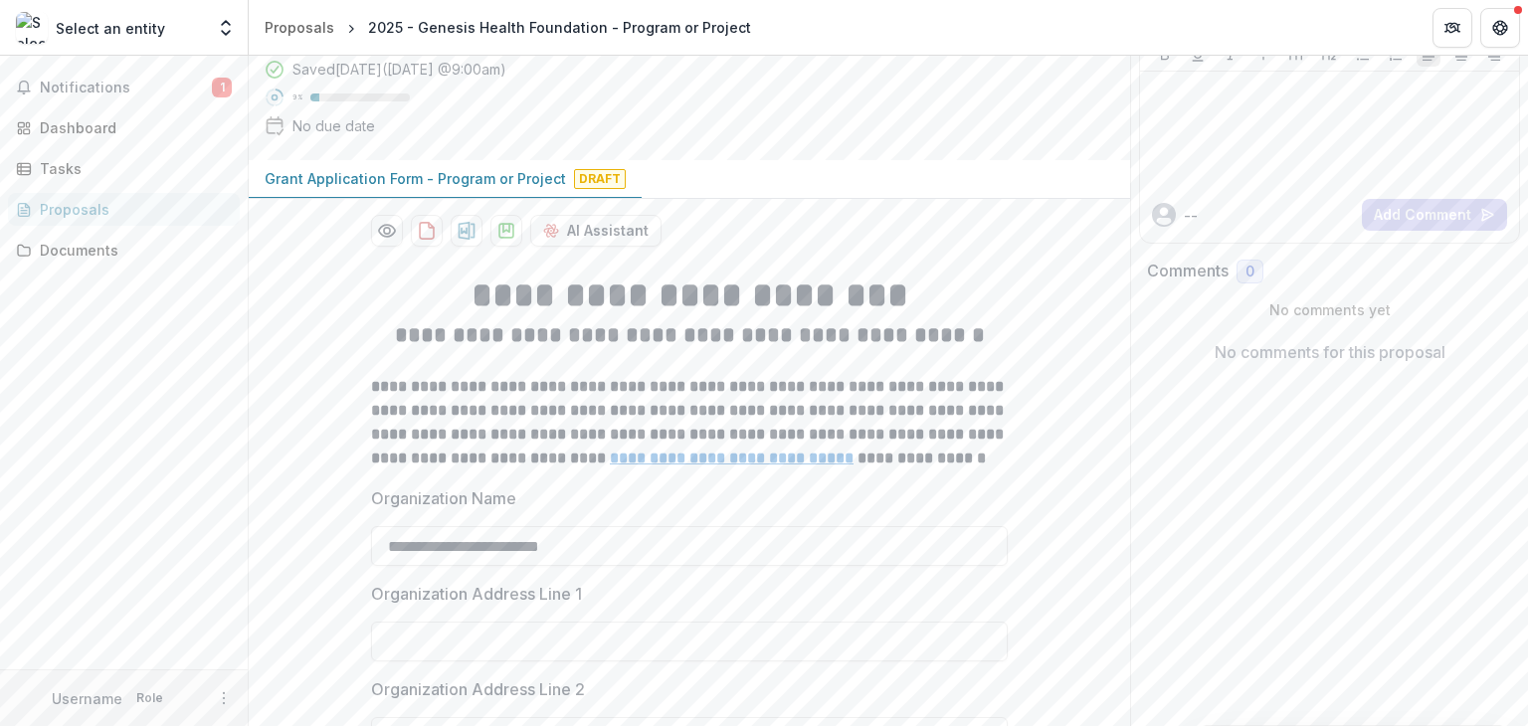
scroll to position [0, 0]
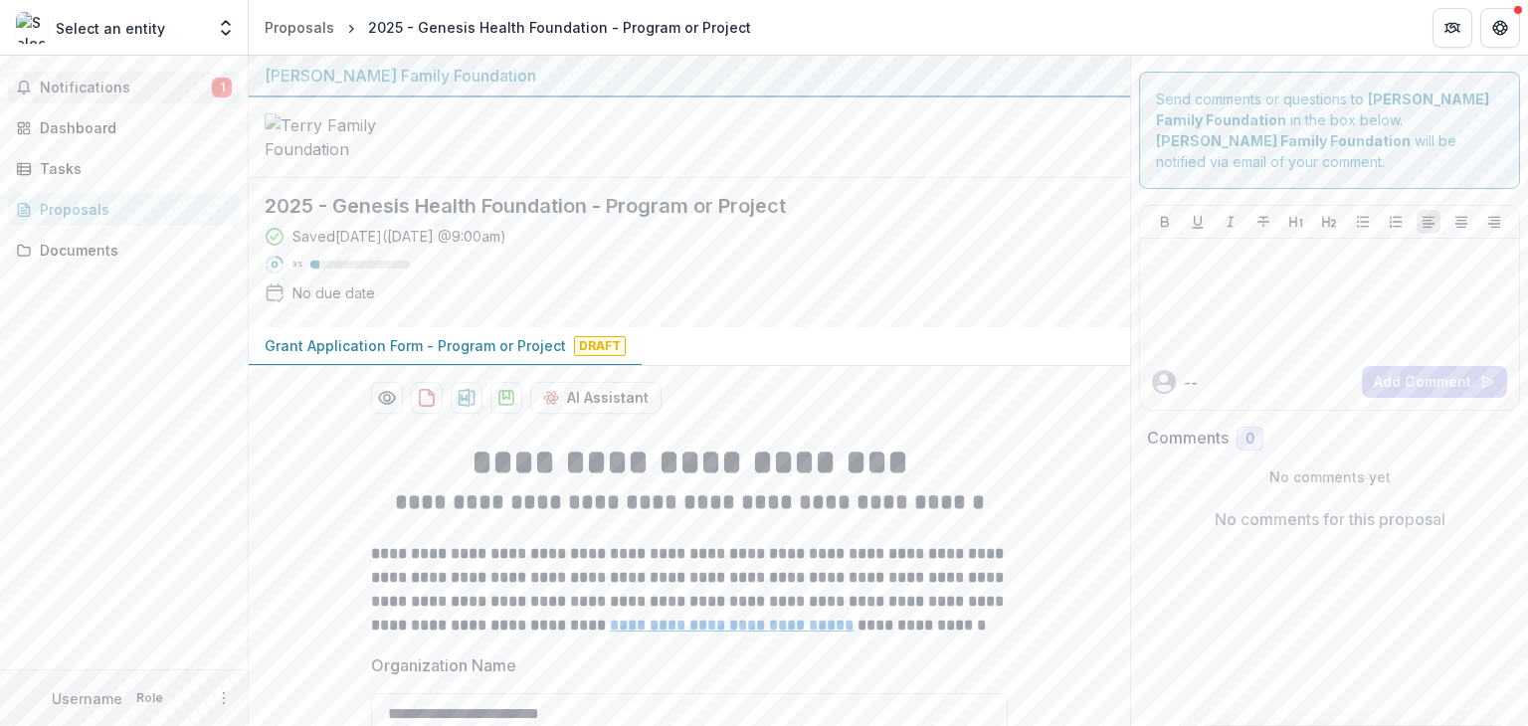
click at [221, 87] on span "1" at bounding box center [222, 88] width 20 height 20
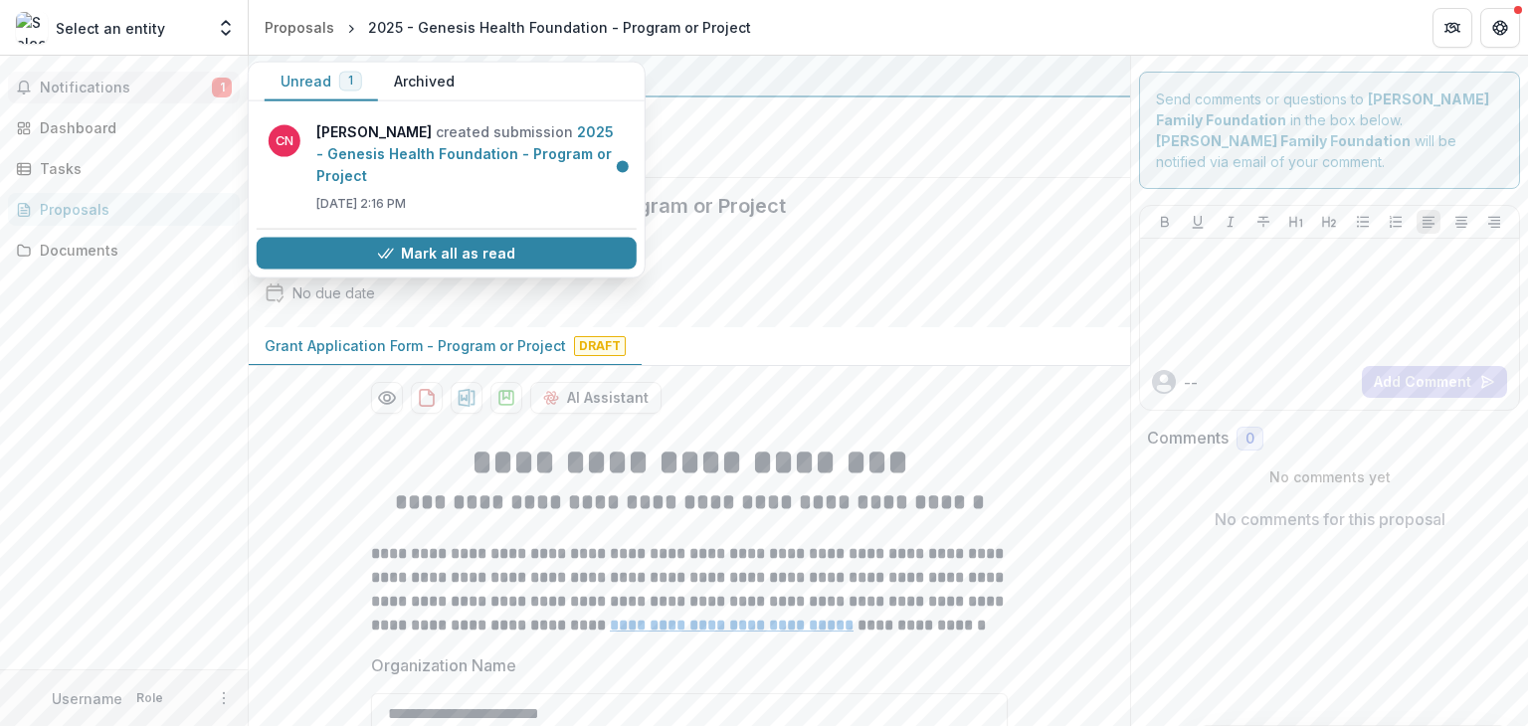
click at [889, 178] on div at bounding box center [690, 138] width 882 height 81
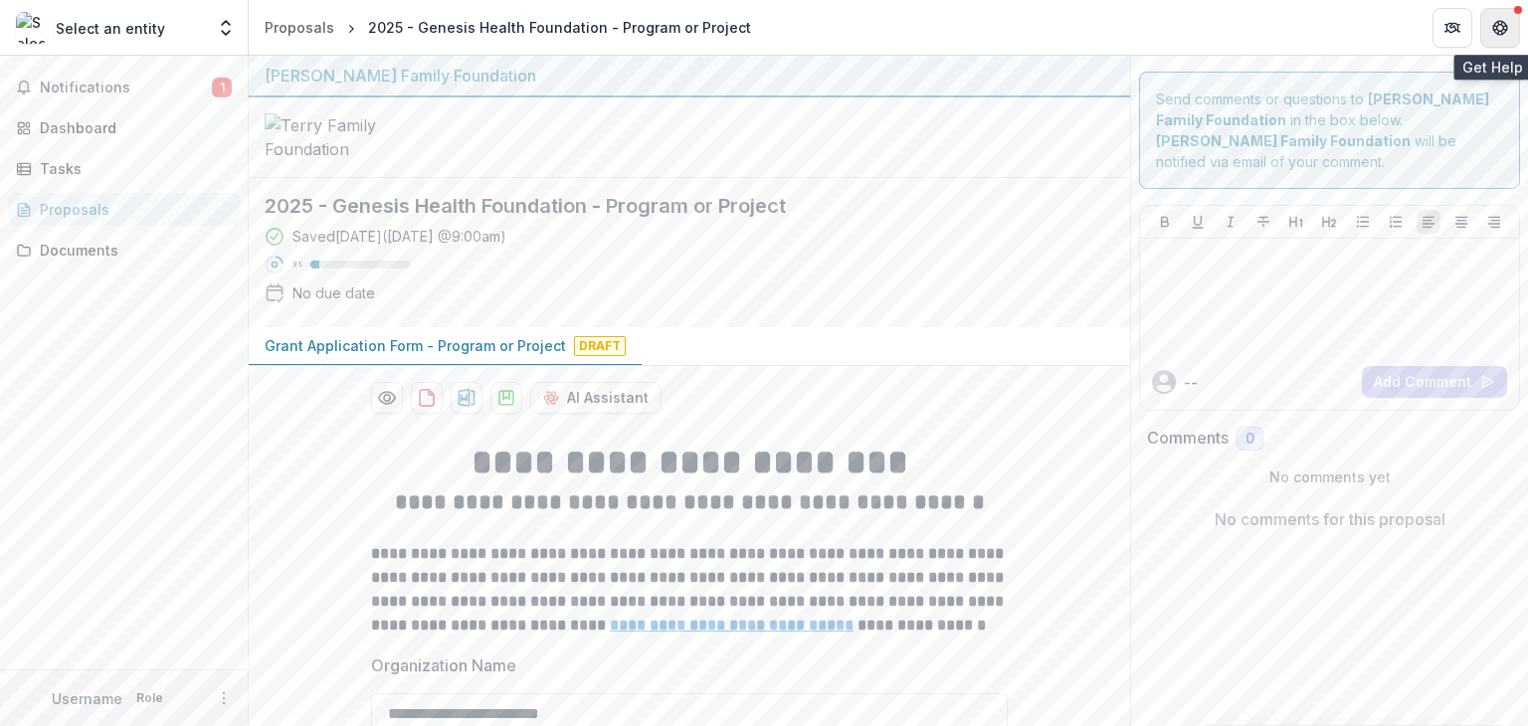
click at [1499, 33] on icon "Get Help" at bounding box center [1501, 33] width 5 height 4
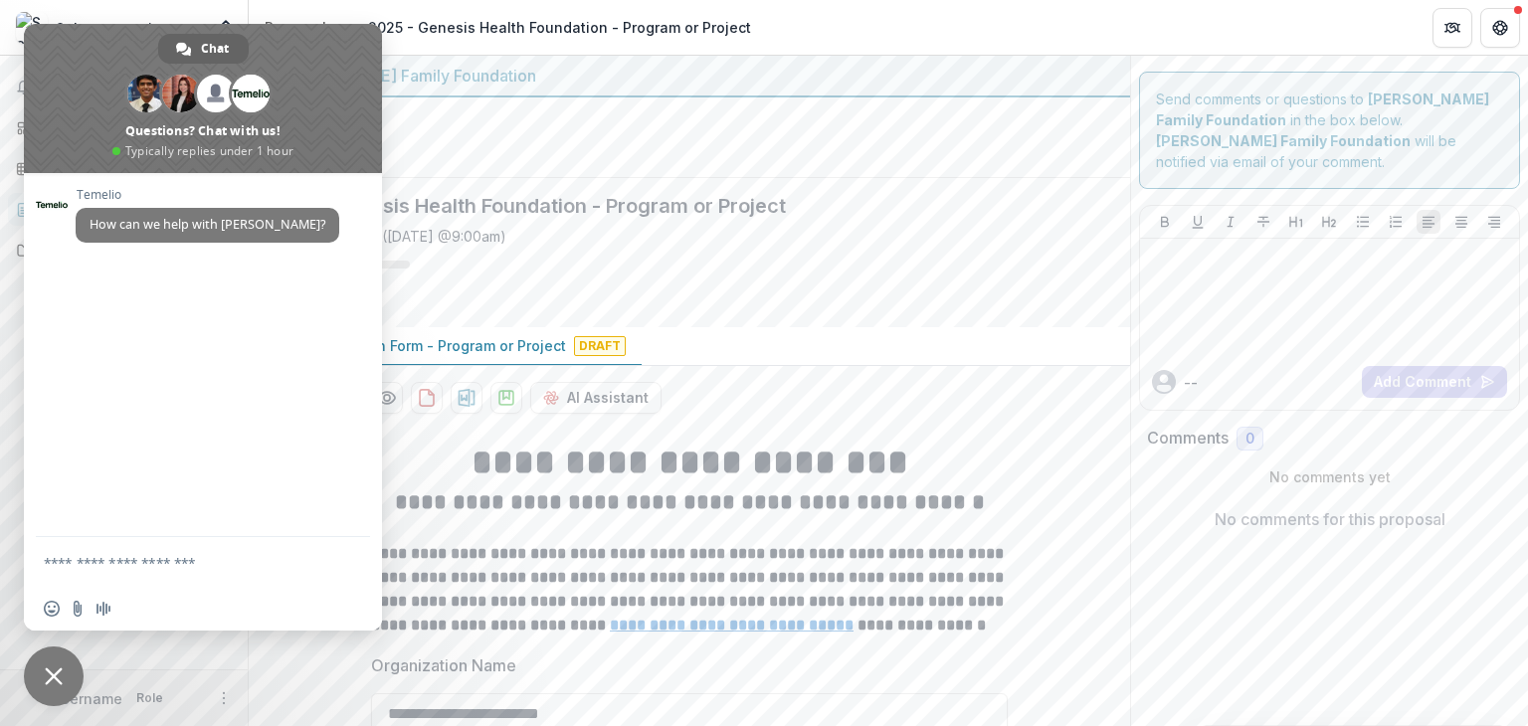
click at [55, 666] on span "Close chat" at bounding box center [54, 677] width 60 height 60
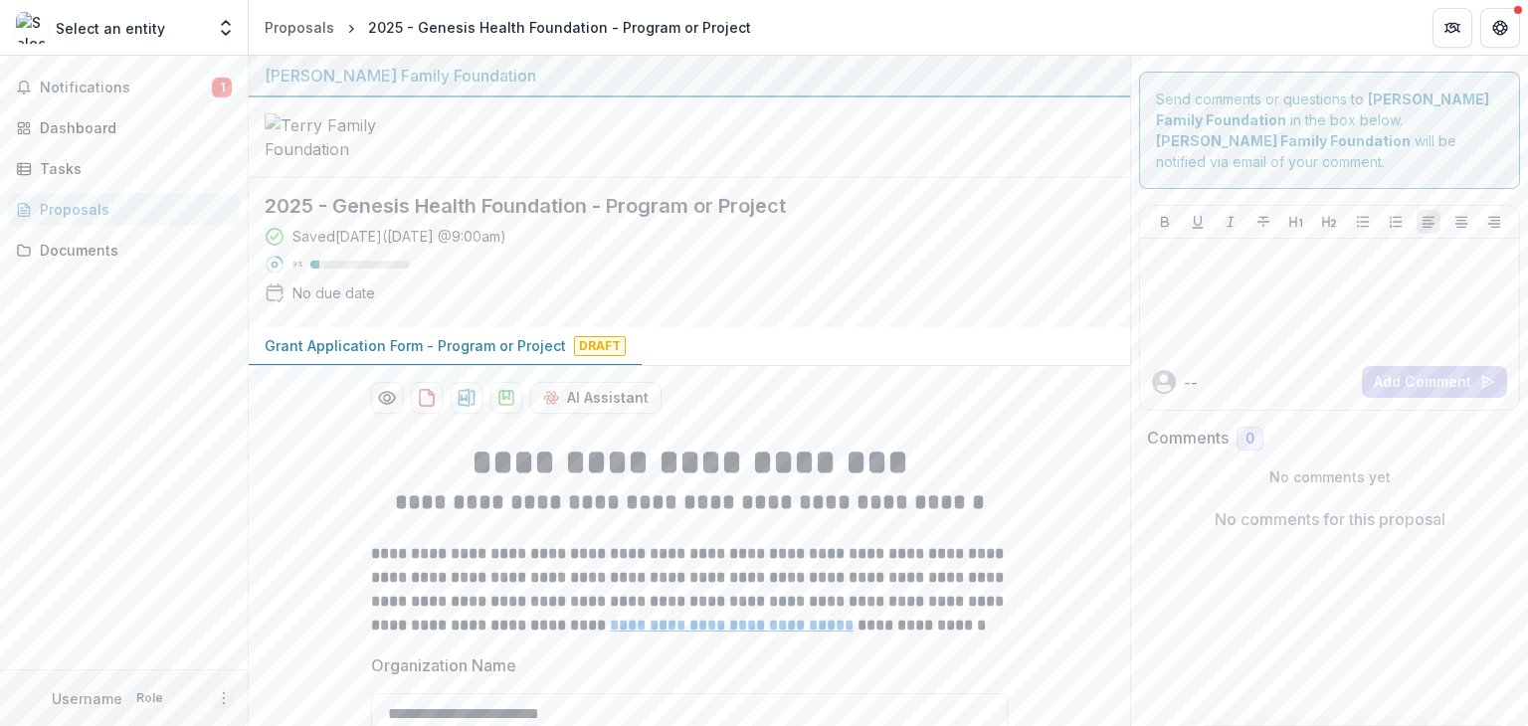
click at [226, 691] on icon "More" at bounding box center [224, 699] width 16 height 16
click at [330, 654] on link "Settings" at bounding box center [355, 656] width 213 height 33
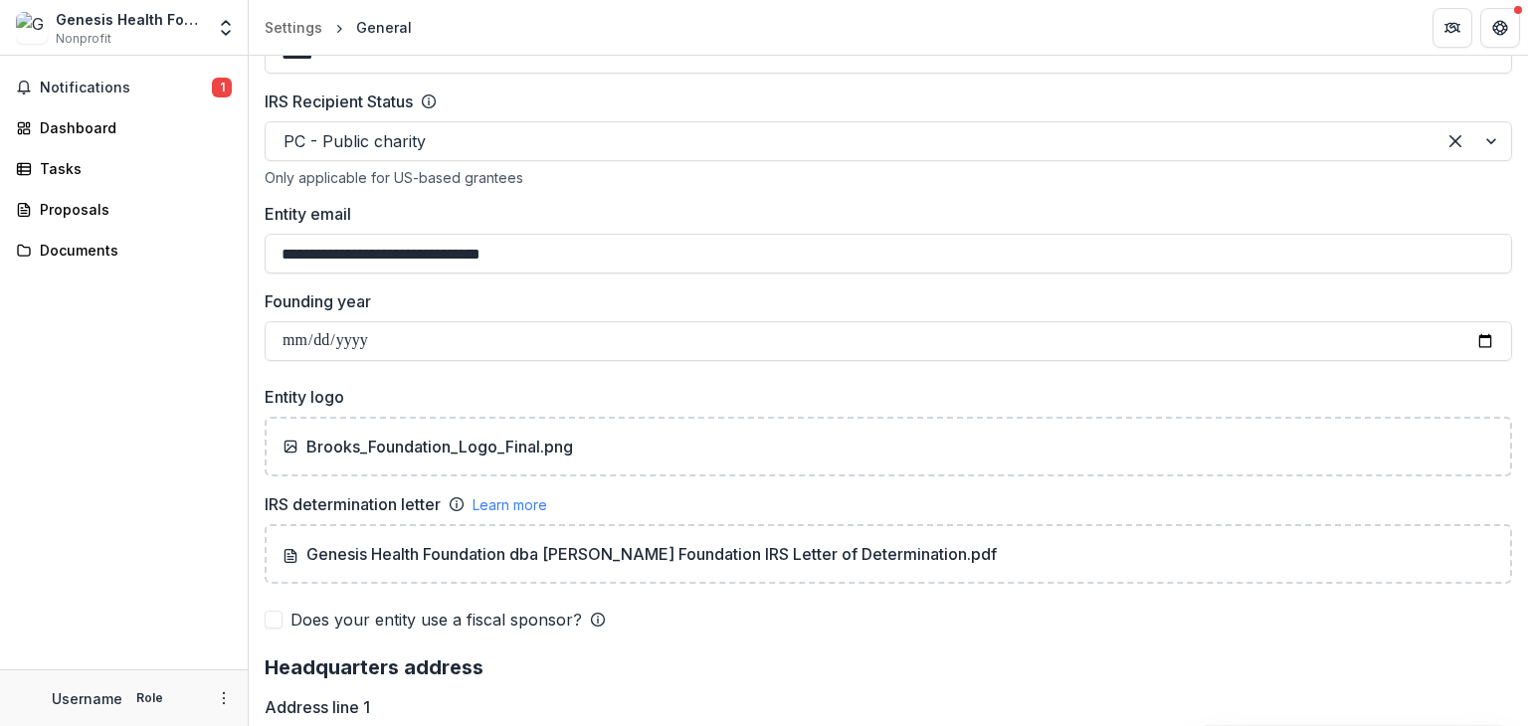
scroll to position [1002, 0]
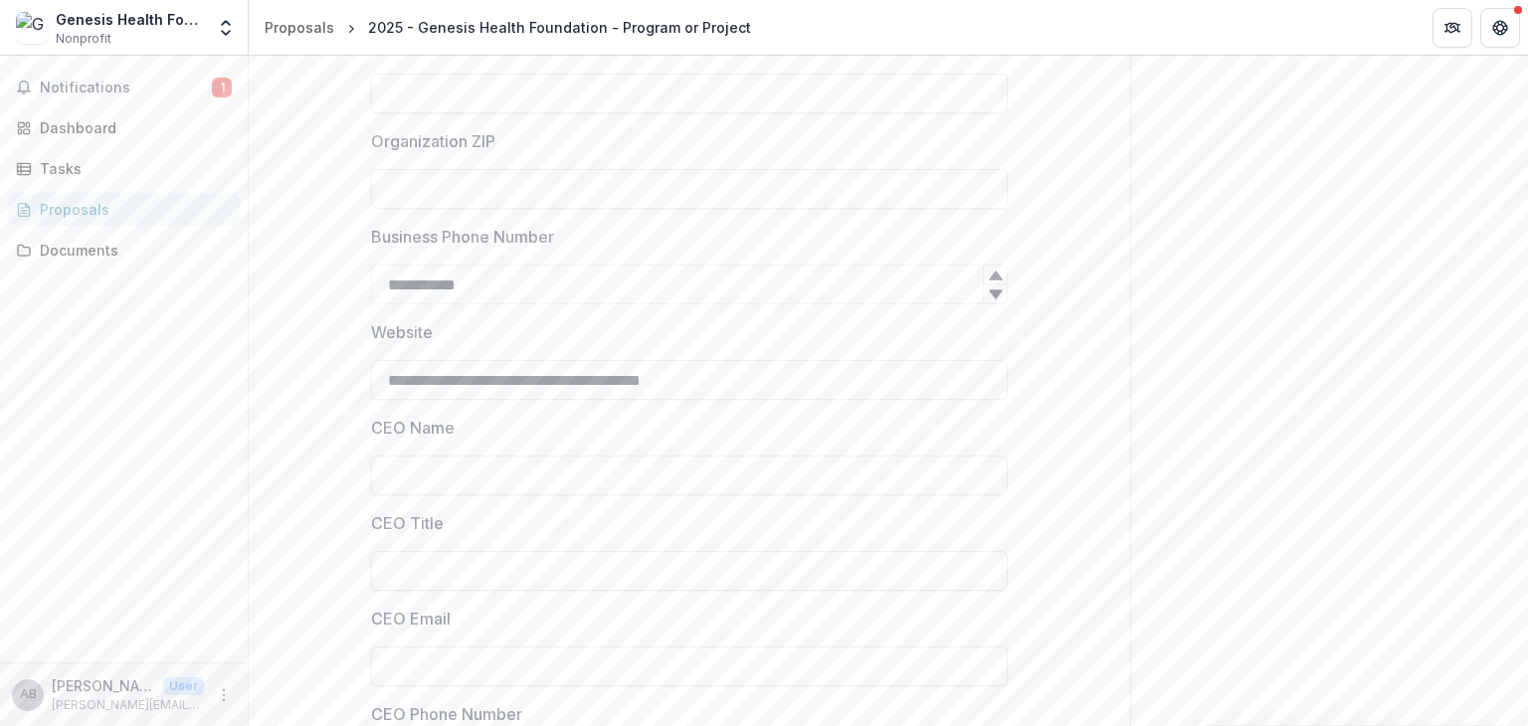
drag, startPoint x: 1461, startPoint y: 272, endPoint x: 1487, endPoint y: 234, distance: 45.8
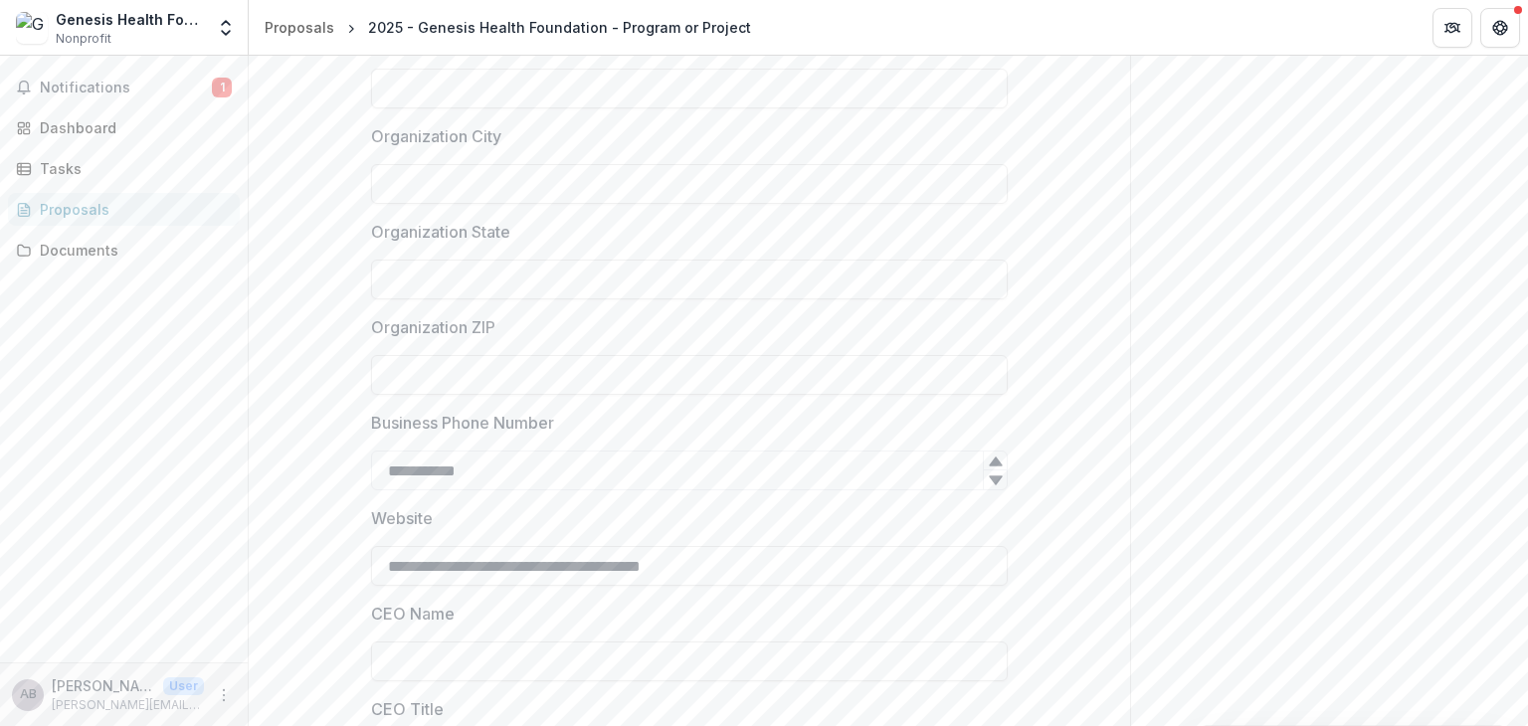
scroll to position [1644, 0]
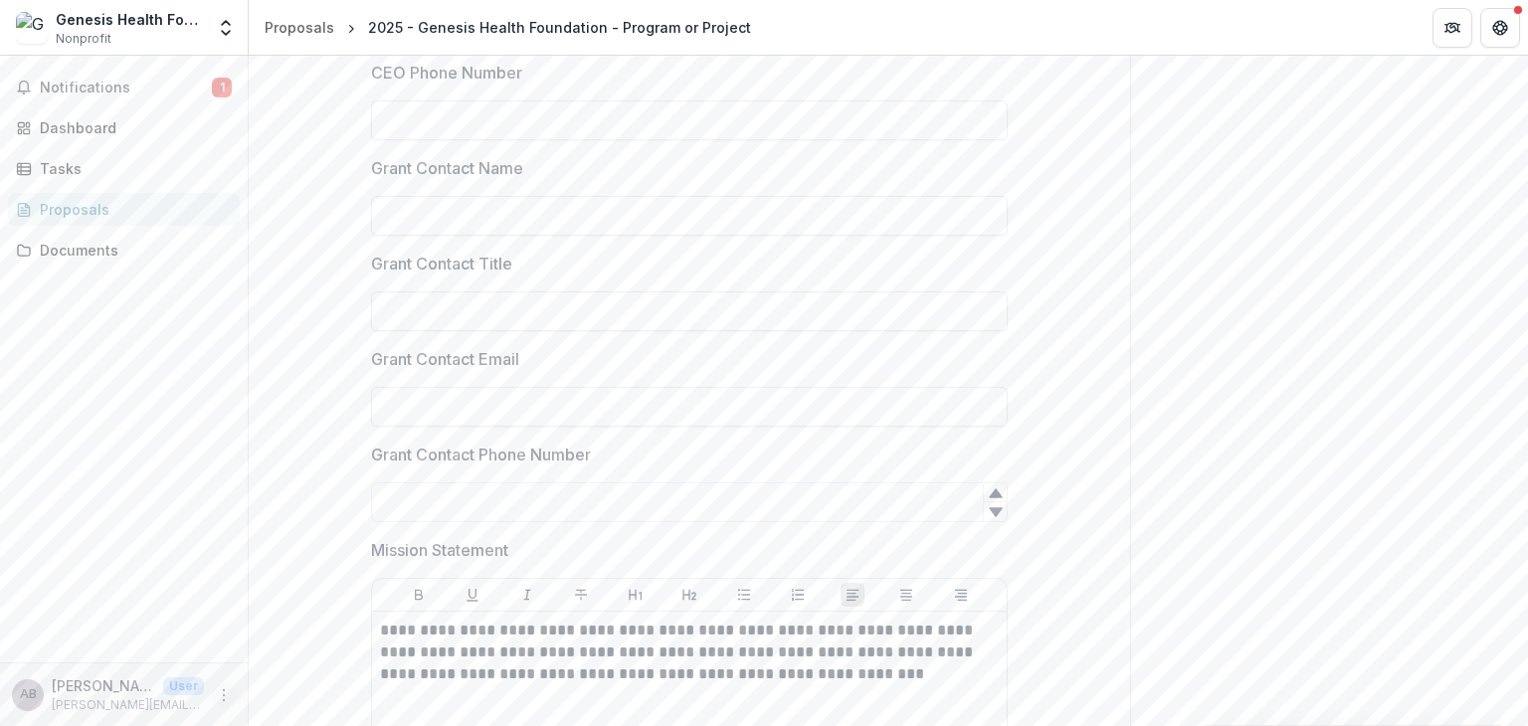
click at [228, 688] on icon "More" at bounding box center [224, 696] width 16 height 16
click at [319, 664] on link "Settings" at bounding box center [355, 652] width 213 height 33
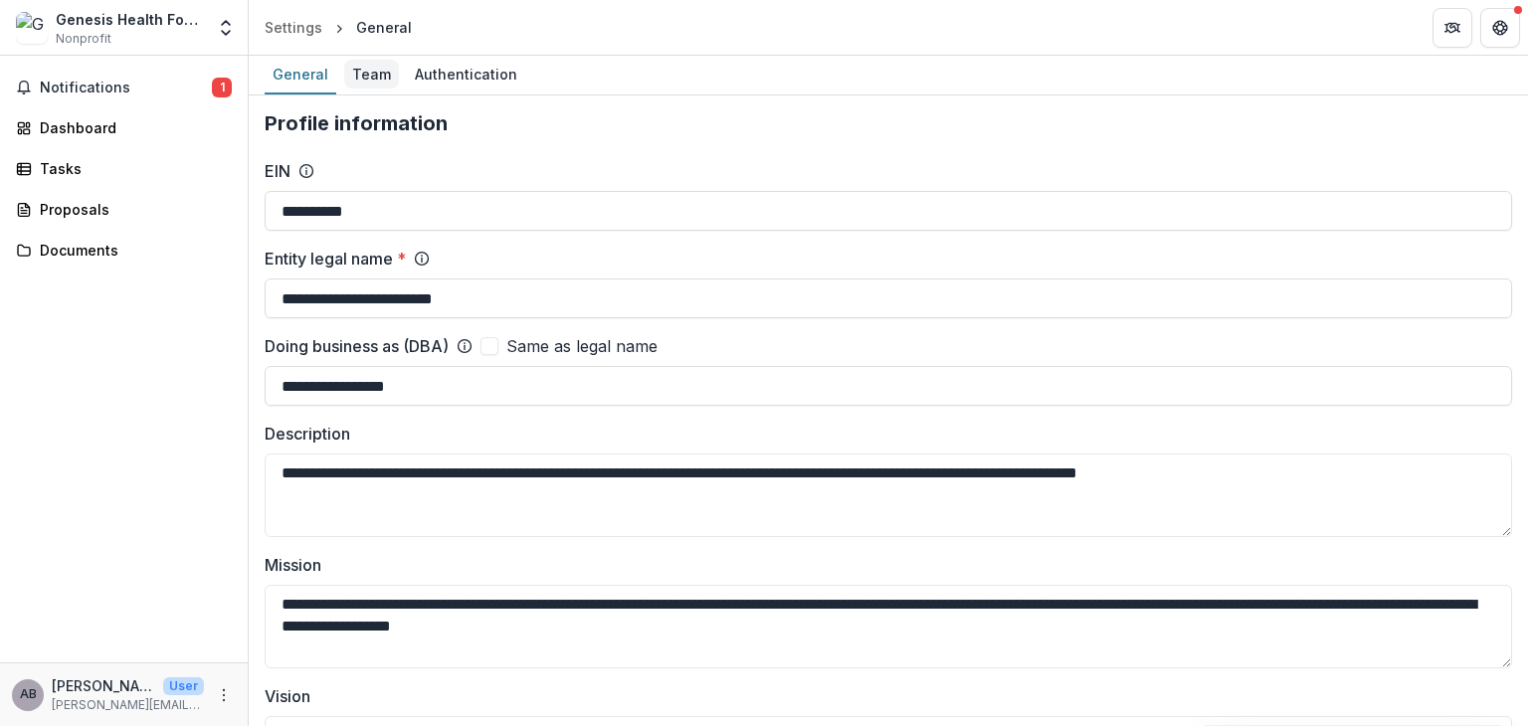
click at [372, 73] on div "Team" at bounding box center [371, 74] width 55 height 29
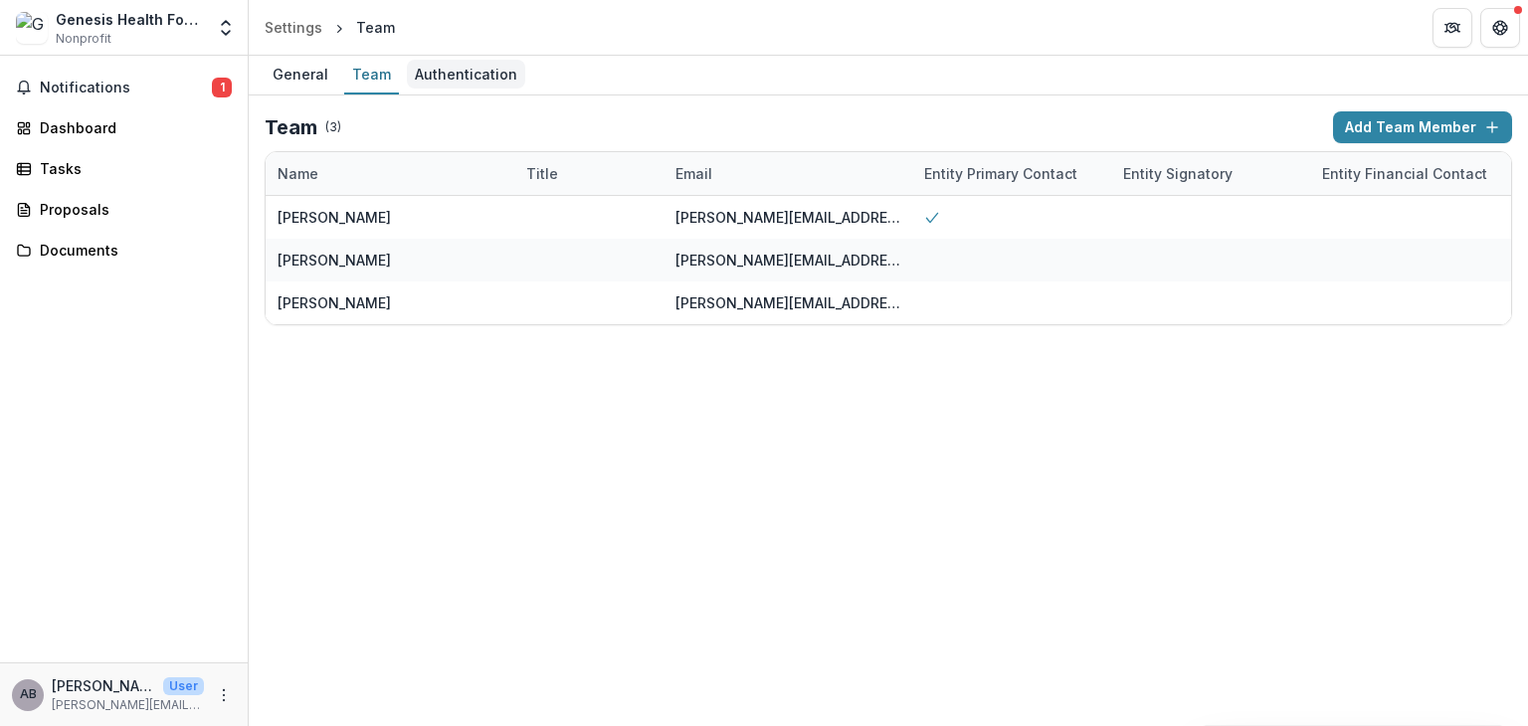
click at [478, 72] on div "Authentication" at bounding box center [466, 74] width 118 height 29
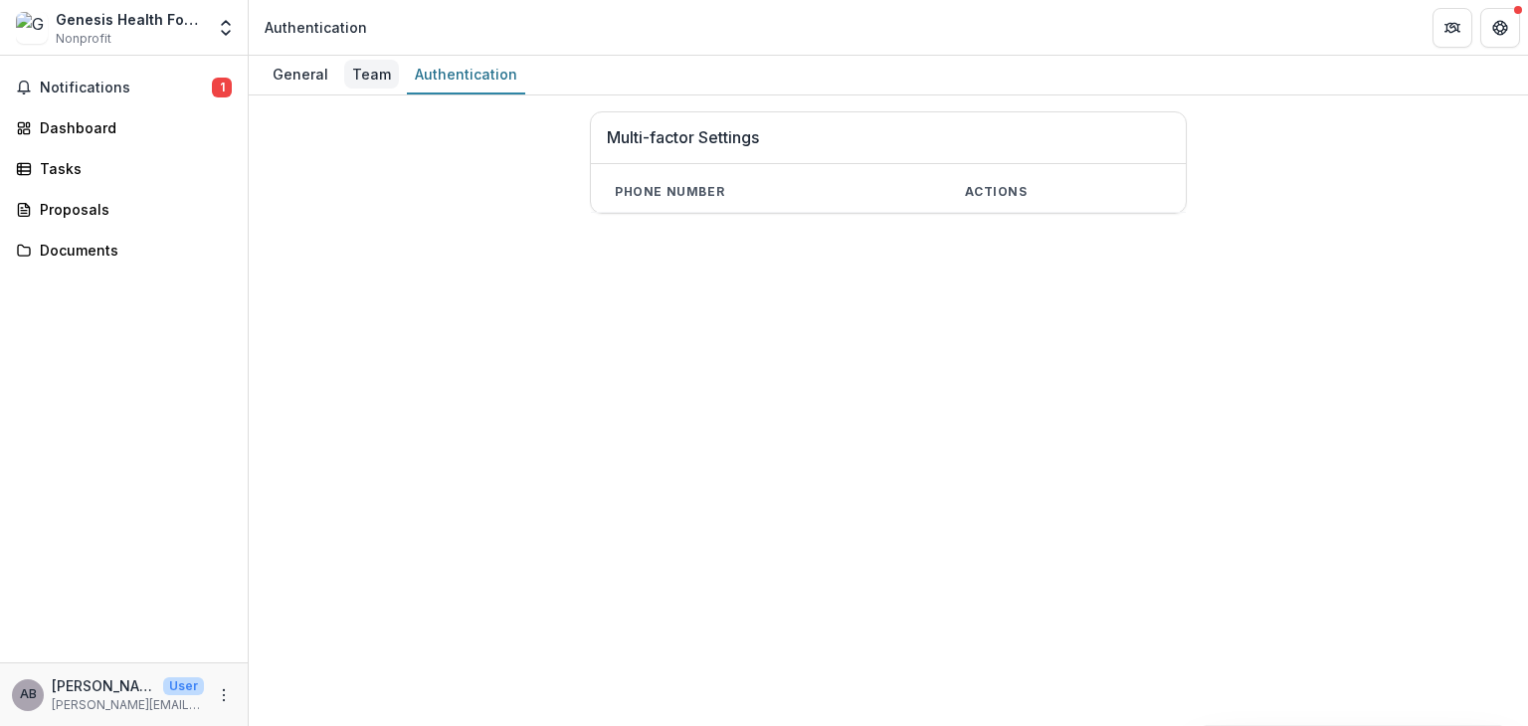
click at [358, 76] on div "Team" at bounding box center [371, 74] width 55 height 29
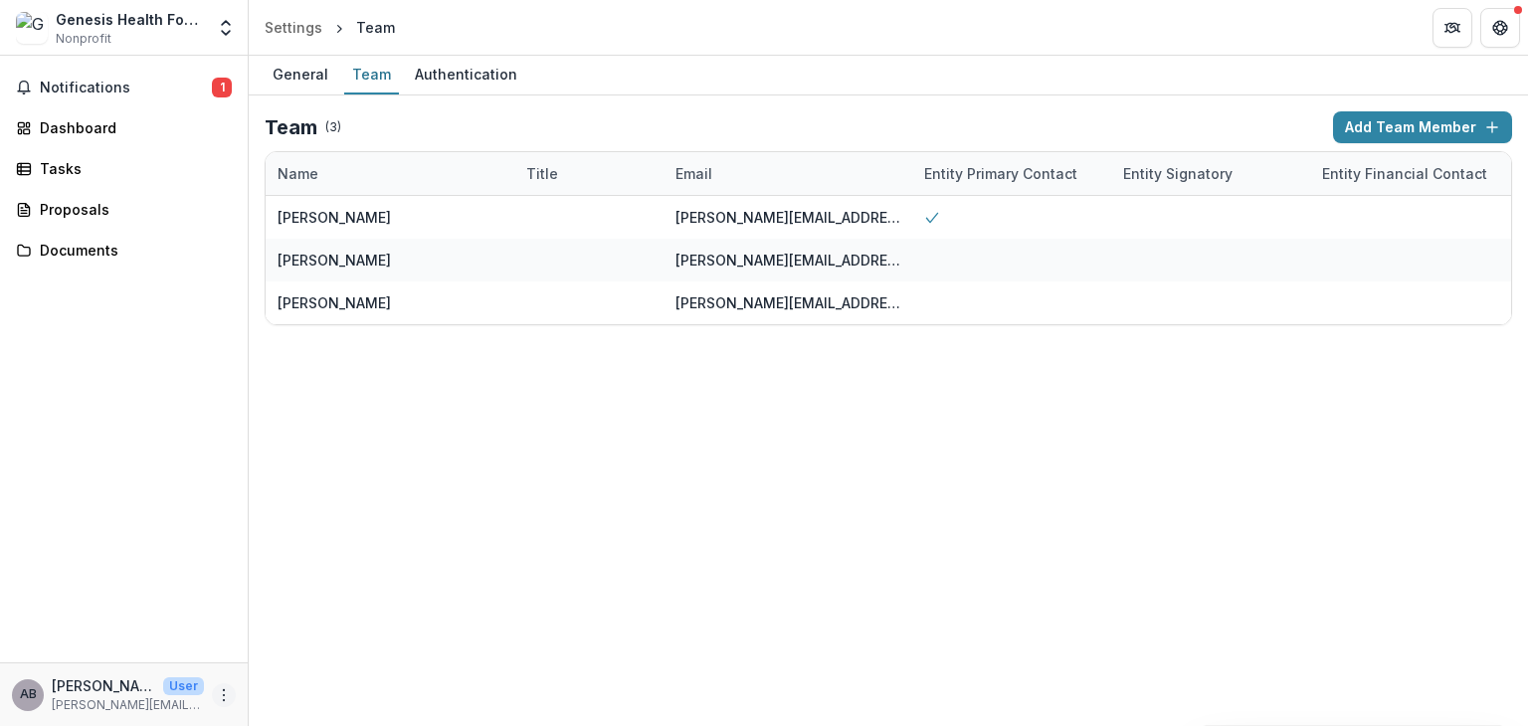
click at [220, 691] on icon "More" at bounding box center [224, 696] width 16 height 16
click at [291, 678] on button "Logout" at bounding box center [355, 685] width 213 height 33
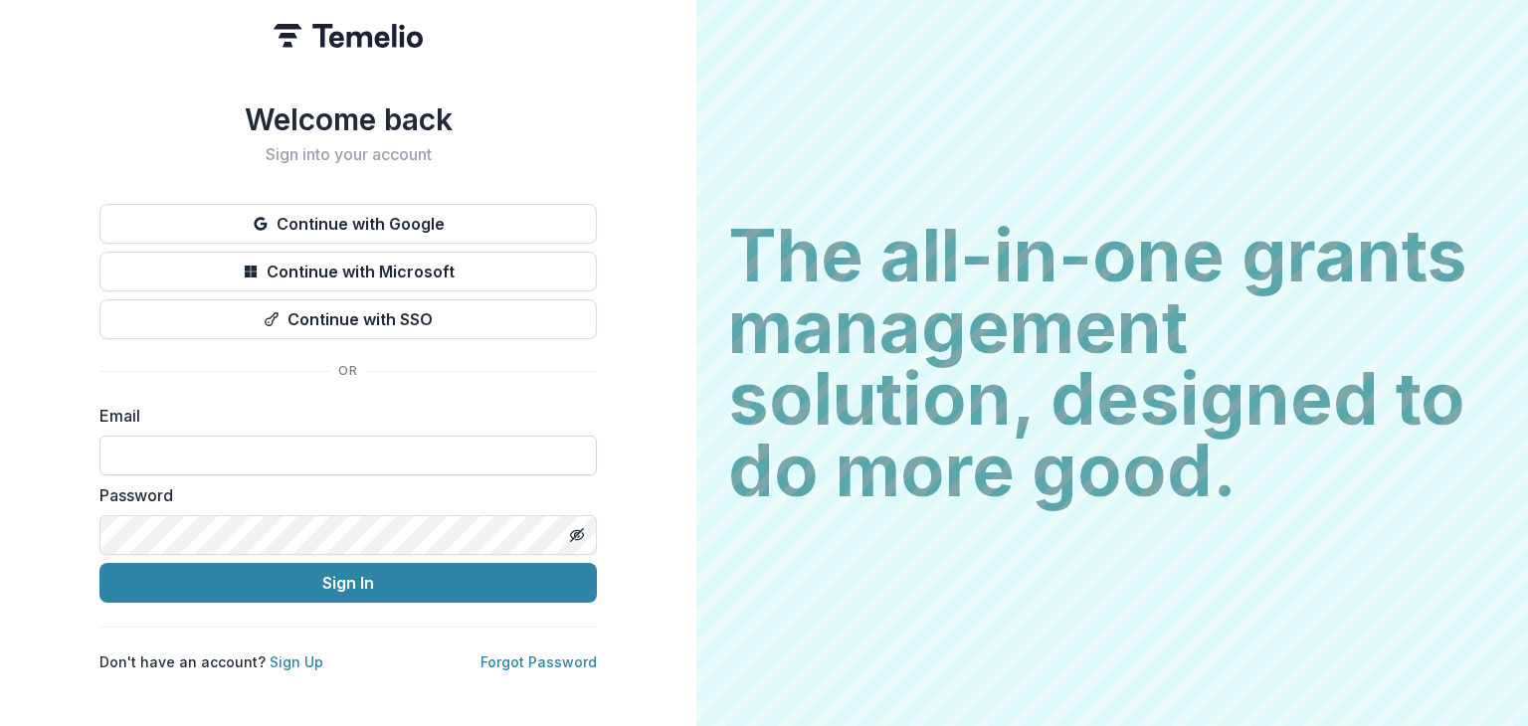
click at [433, 443] on input at bounding box center [349, 456] width 498 height 40
type input "**********"
click at [576, 528] on icon "Toggle password visibility" at bounding box center [577, 535] width 16 height 16
